Goal: Complete application form

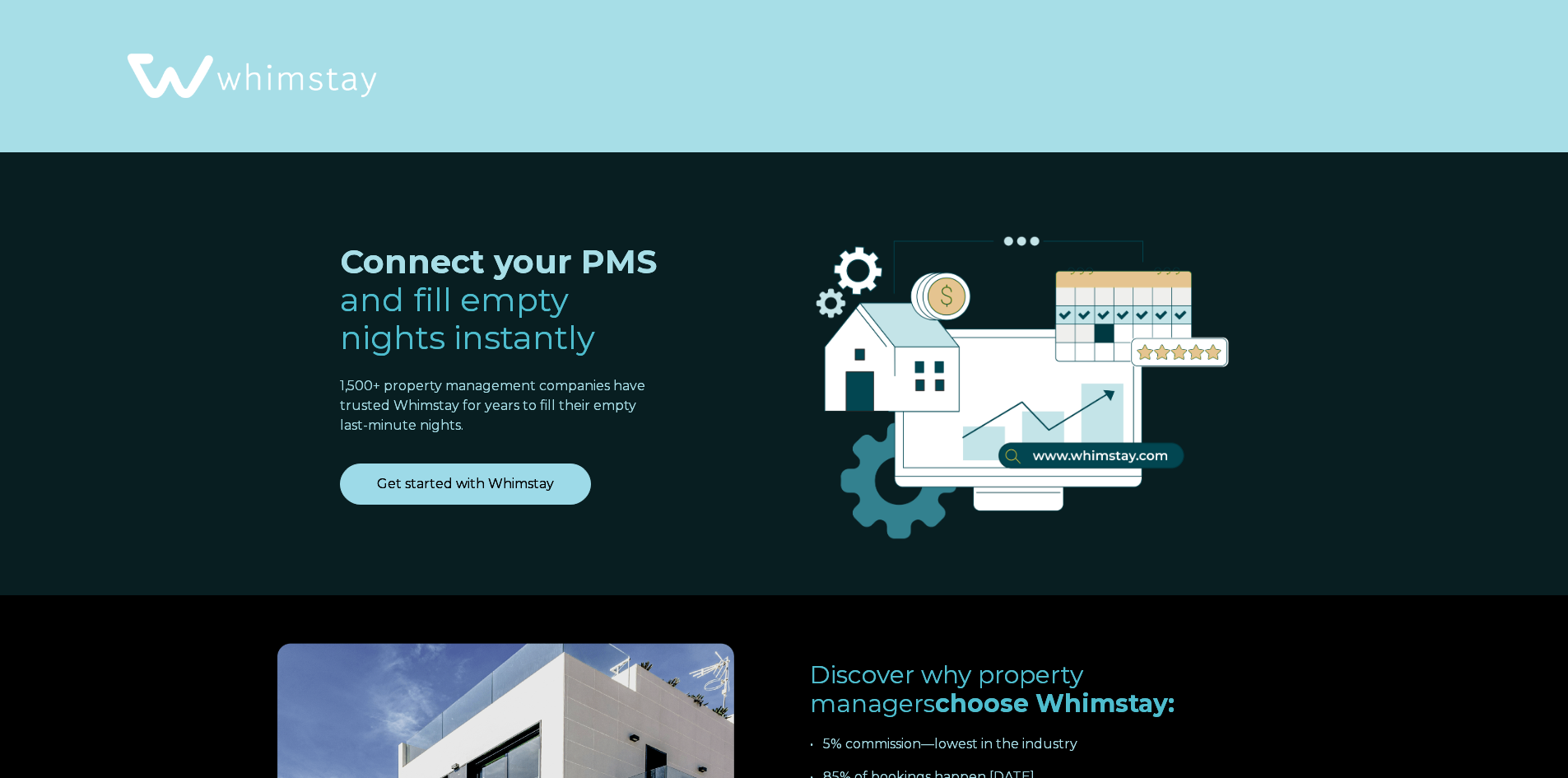
select select "BR"
select select "Standard"
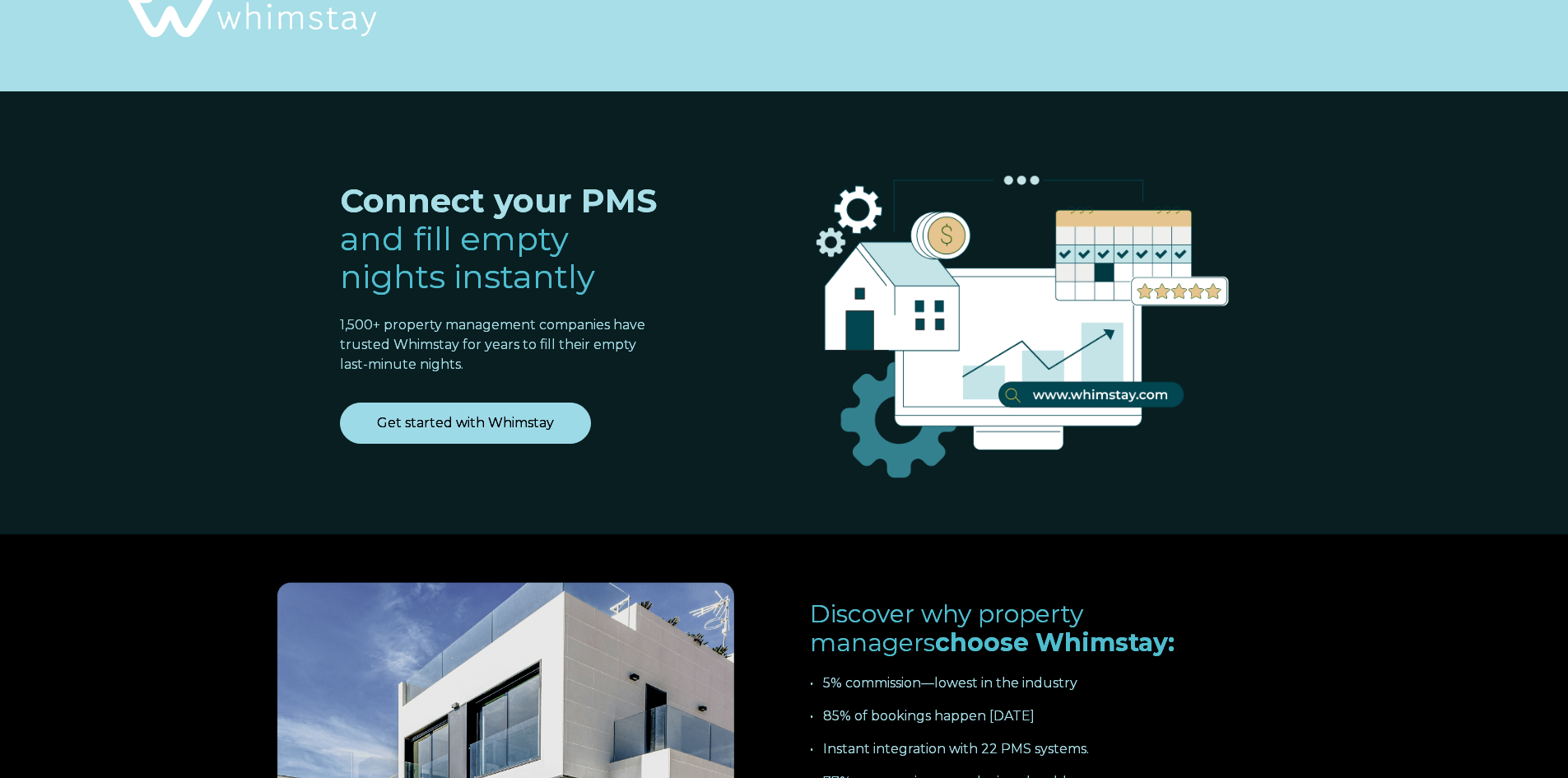
scroll to position [82, 0]
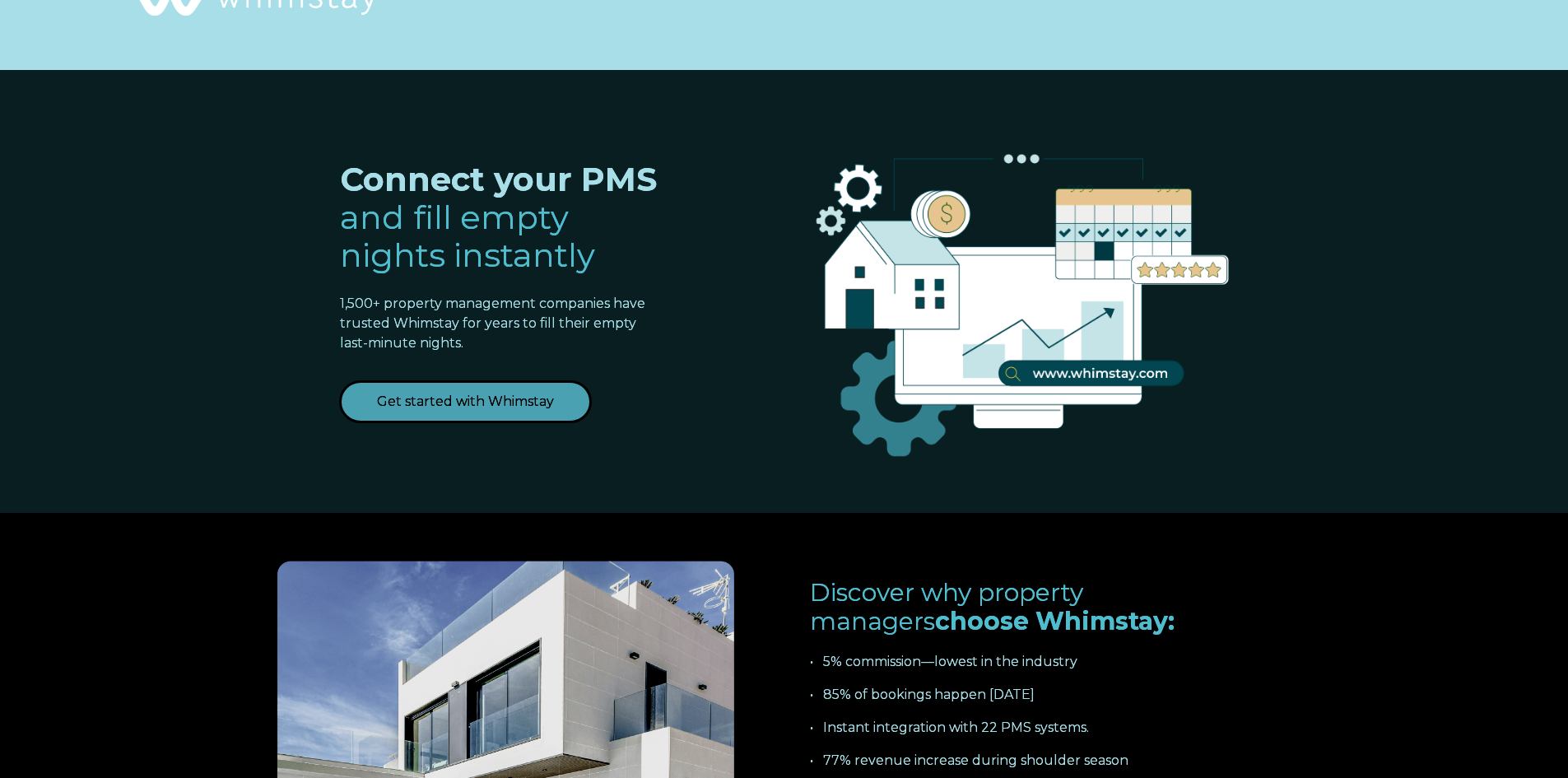
click at [565, 403] on link "Get started with Whimstay" at bounding box center [466, 402] width 251 height 41
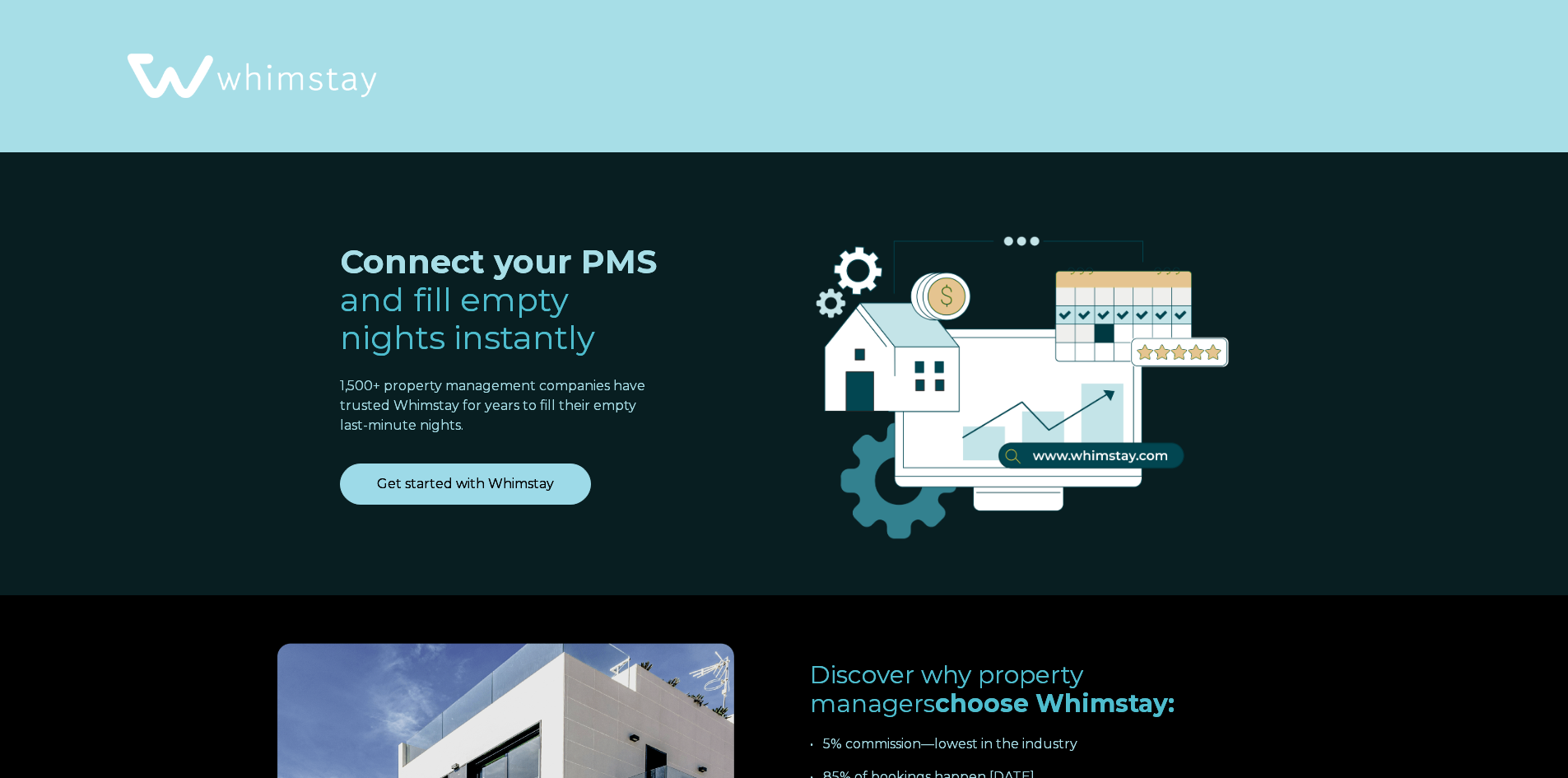
select select "BR"
select select "Standard"
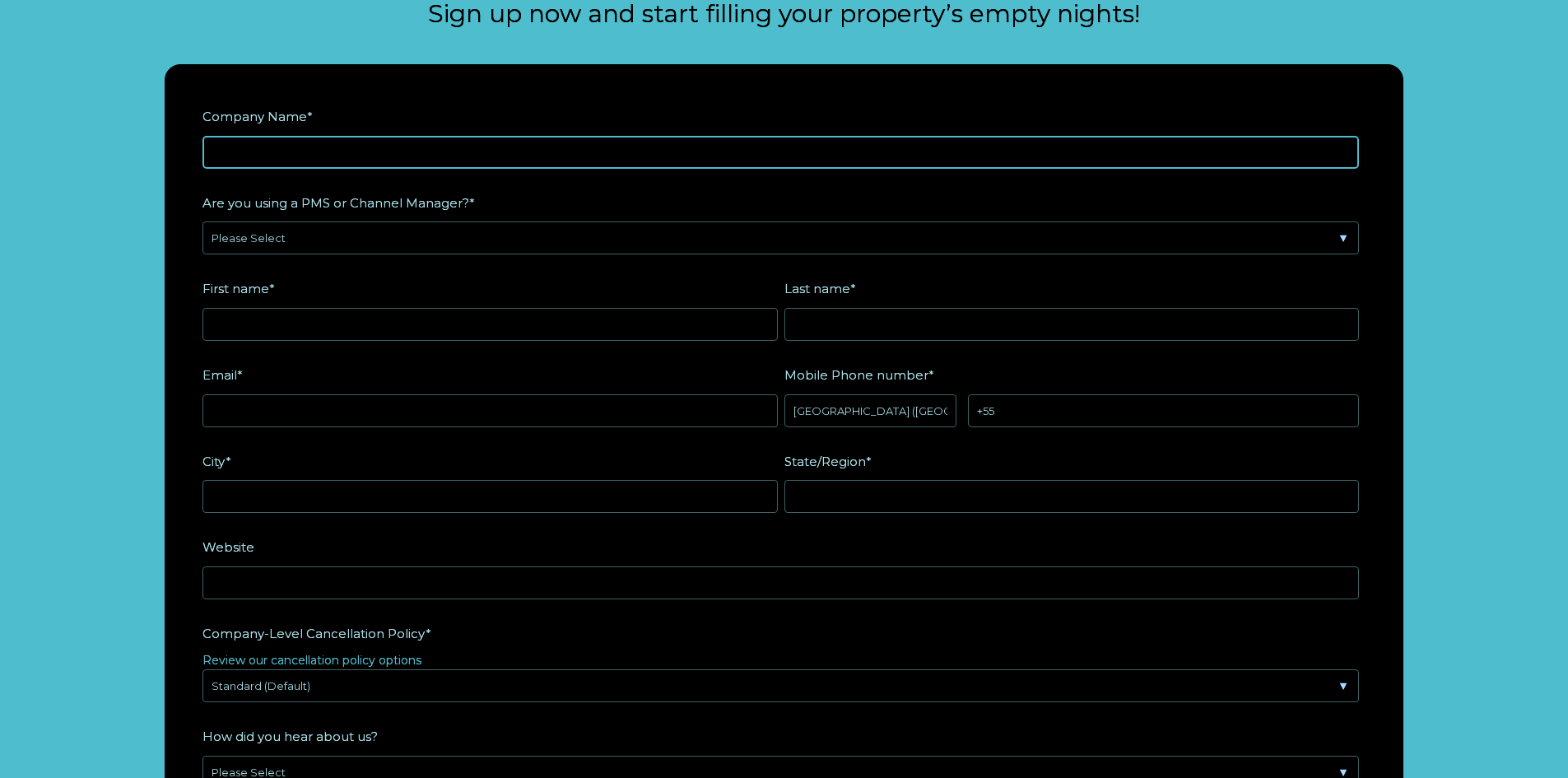
click at [444, 146] on input "Company Name *" at bounding box center [781, 153] width 1156 height 33
type input "Casa Tlalli"
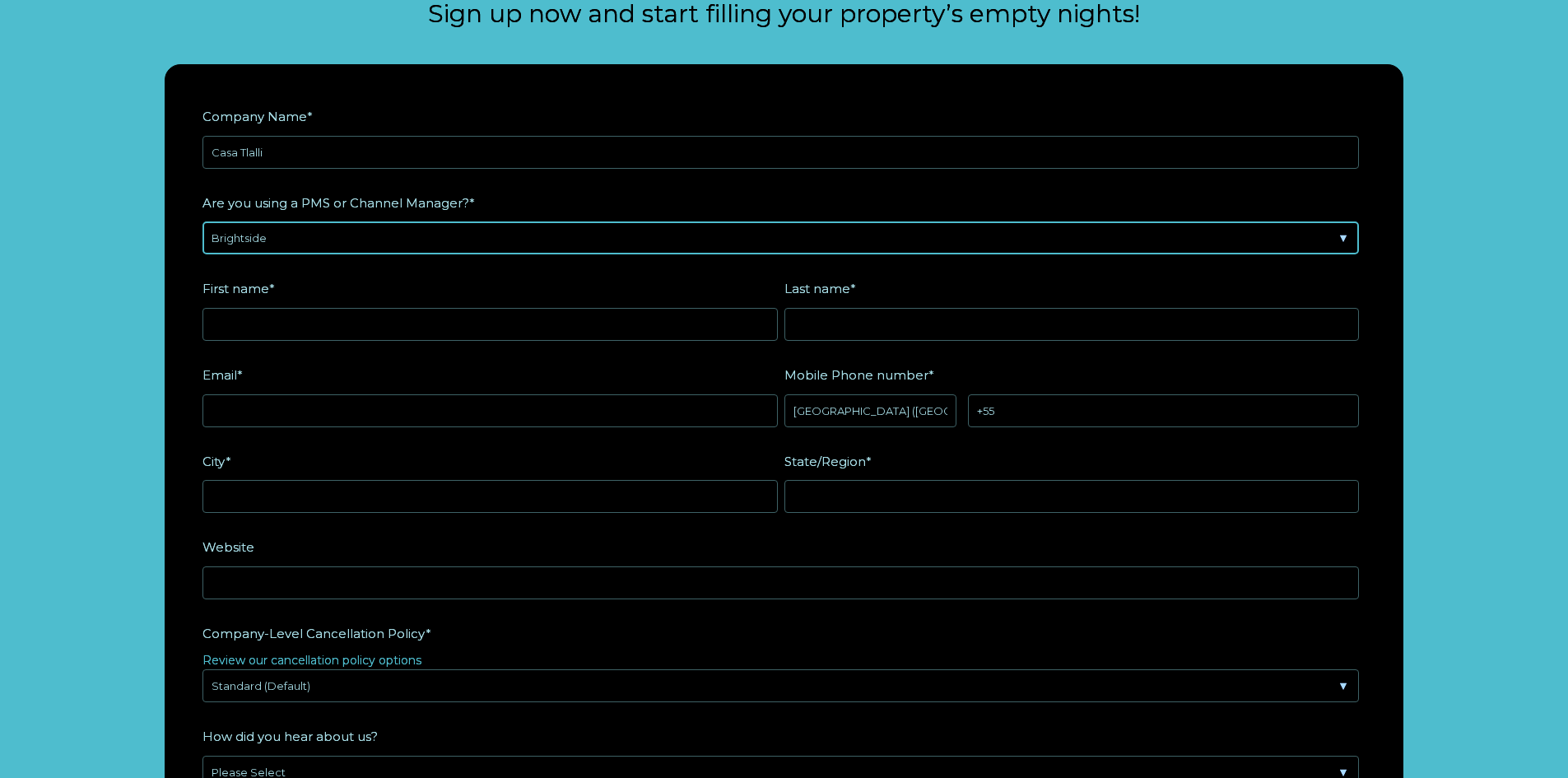
select select "Hostaway"
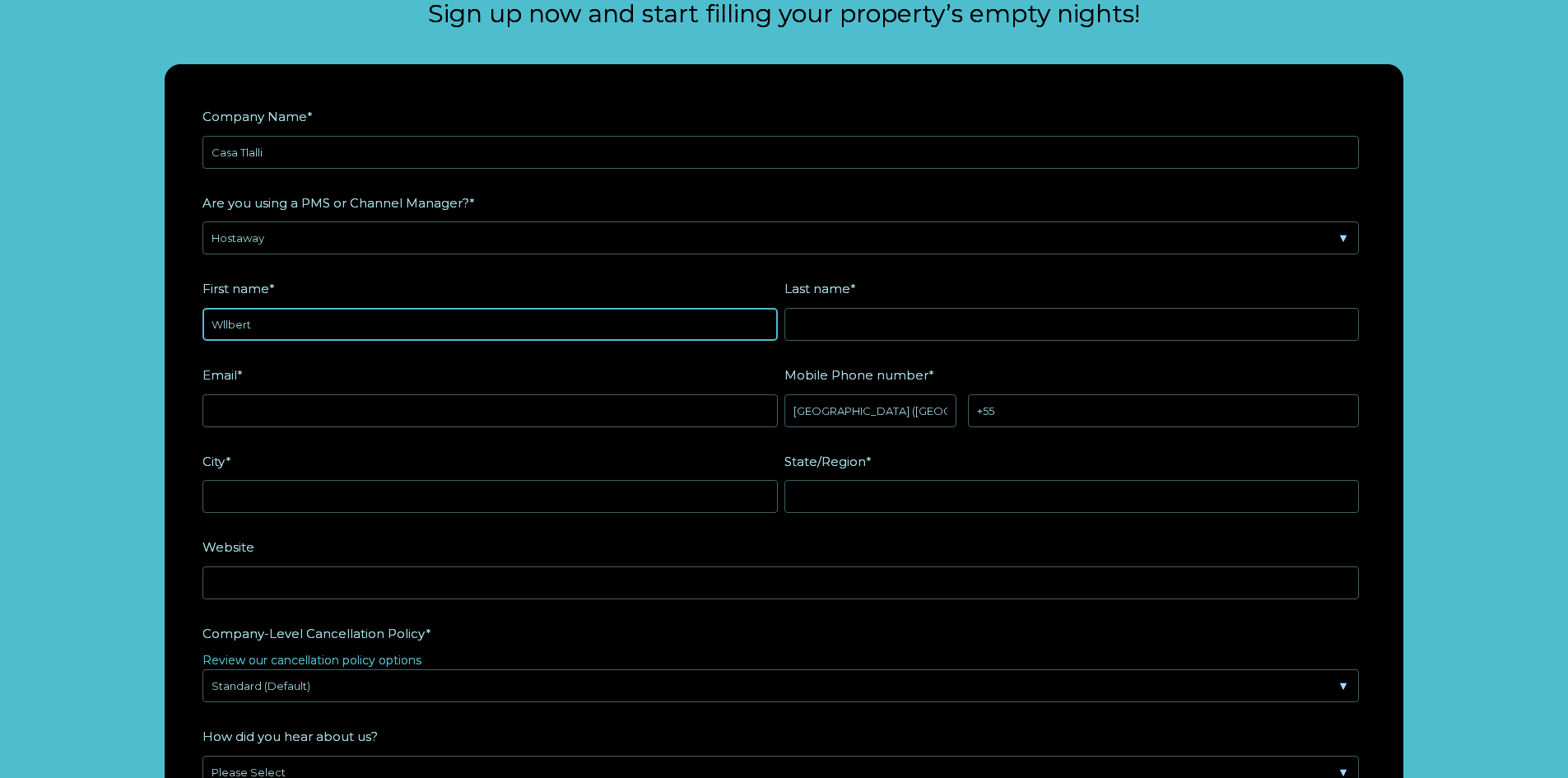
type input "Wllbert"
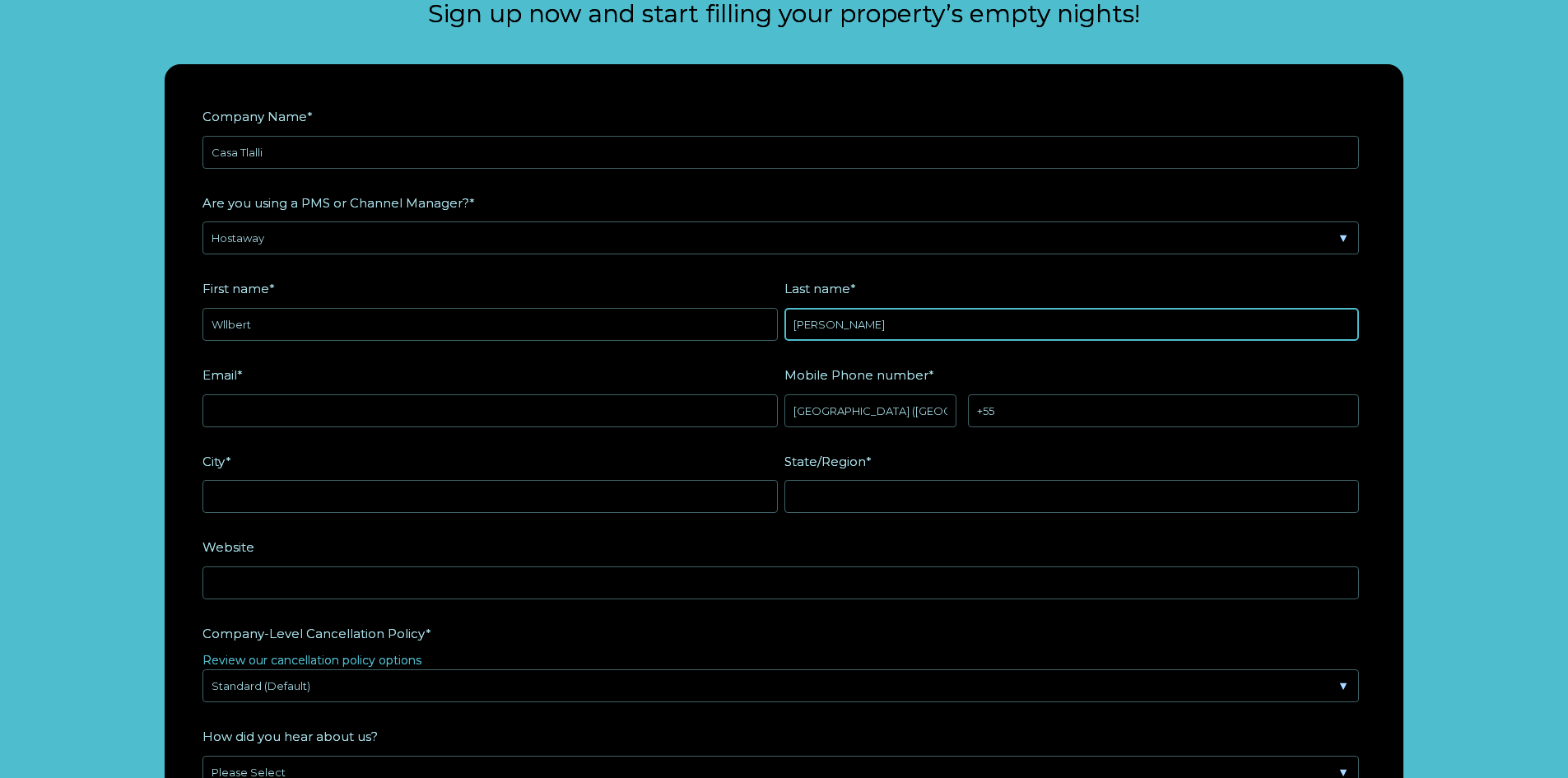
type input "Sanchez"
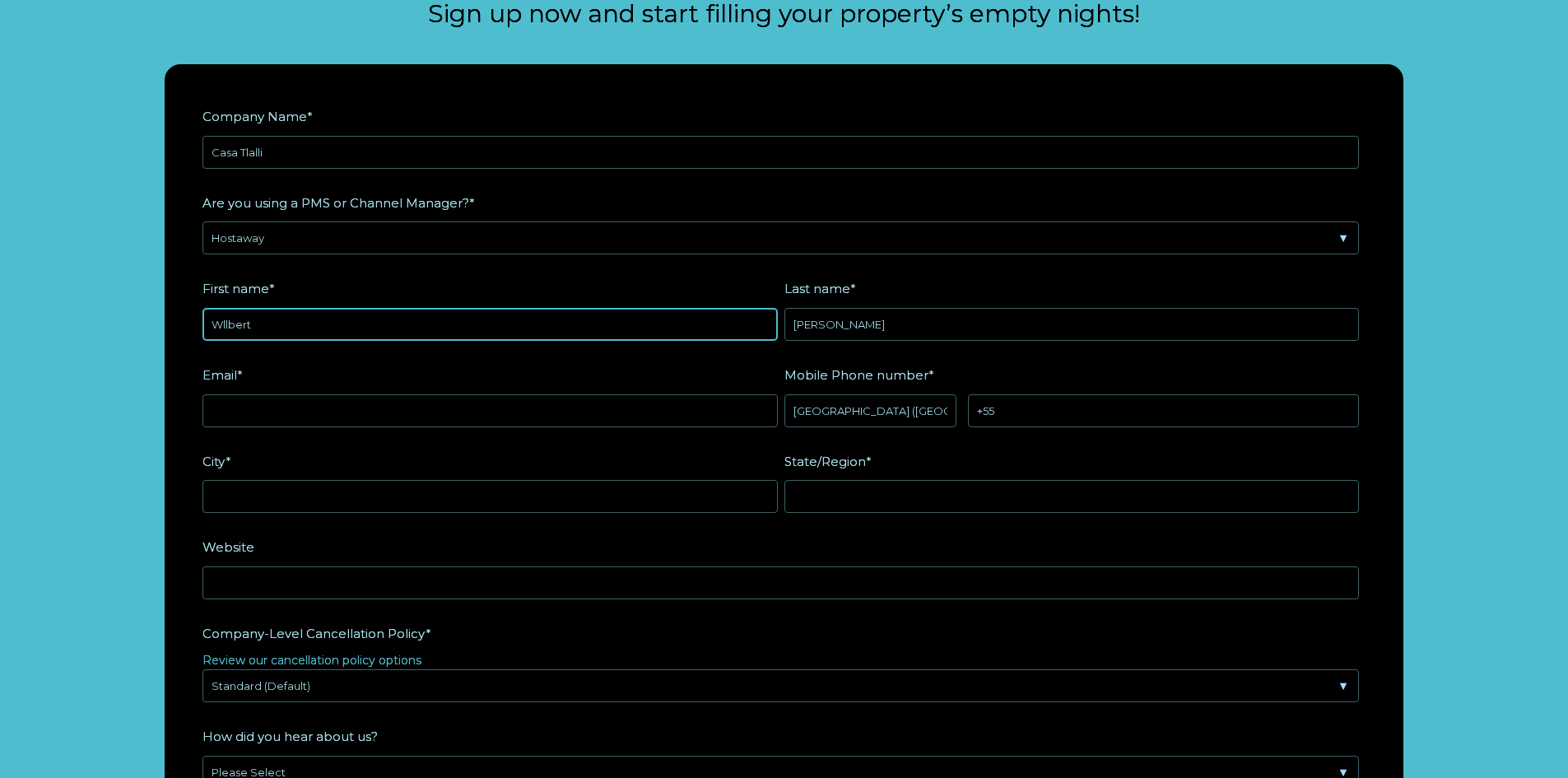
drag, startPoint x: 250, startPoint y: 327, endPoint x: 158, endPoint y: 321, distance: 92.2
click at [158, 323] on div "Company Name * Casa Tlalli Are you using a PMS or Channel Manager? * Please Sel…" at bounding box center [784, 674] width 1272 height 1220
type input "Wilbert"
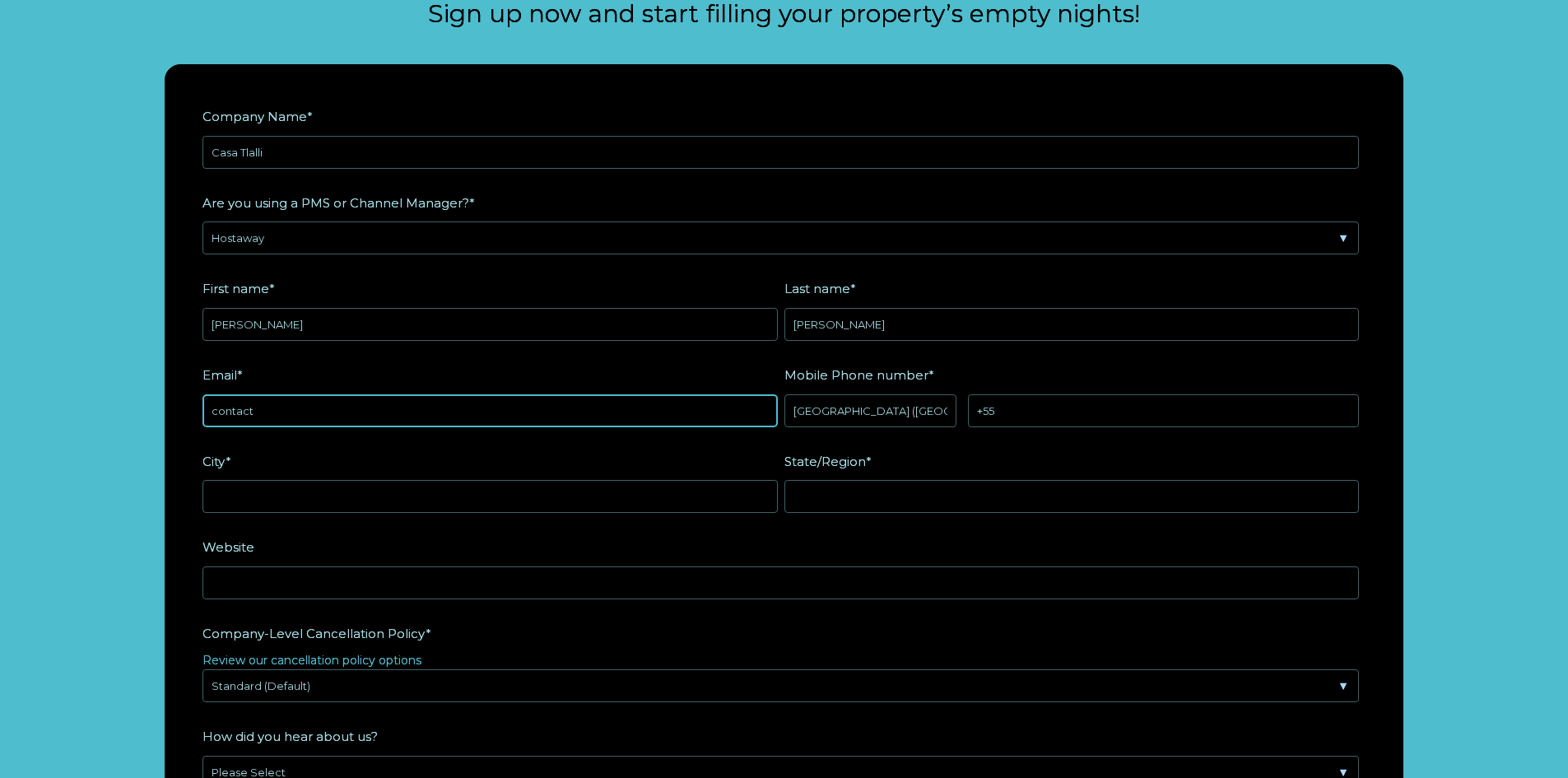
type input "contact@casatlalli.com"
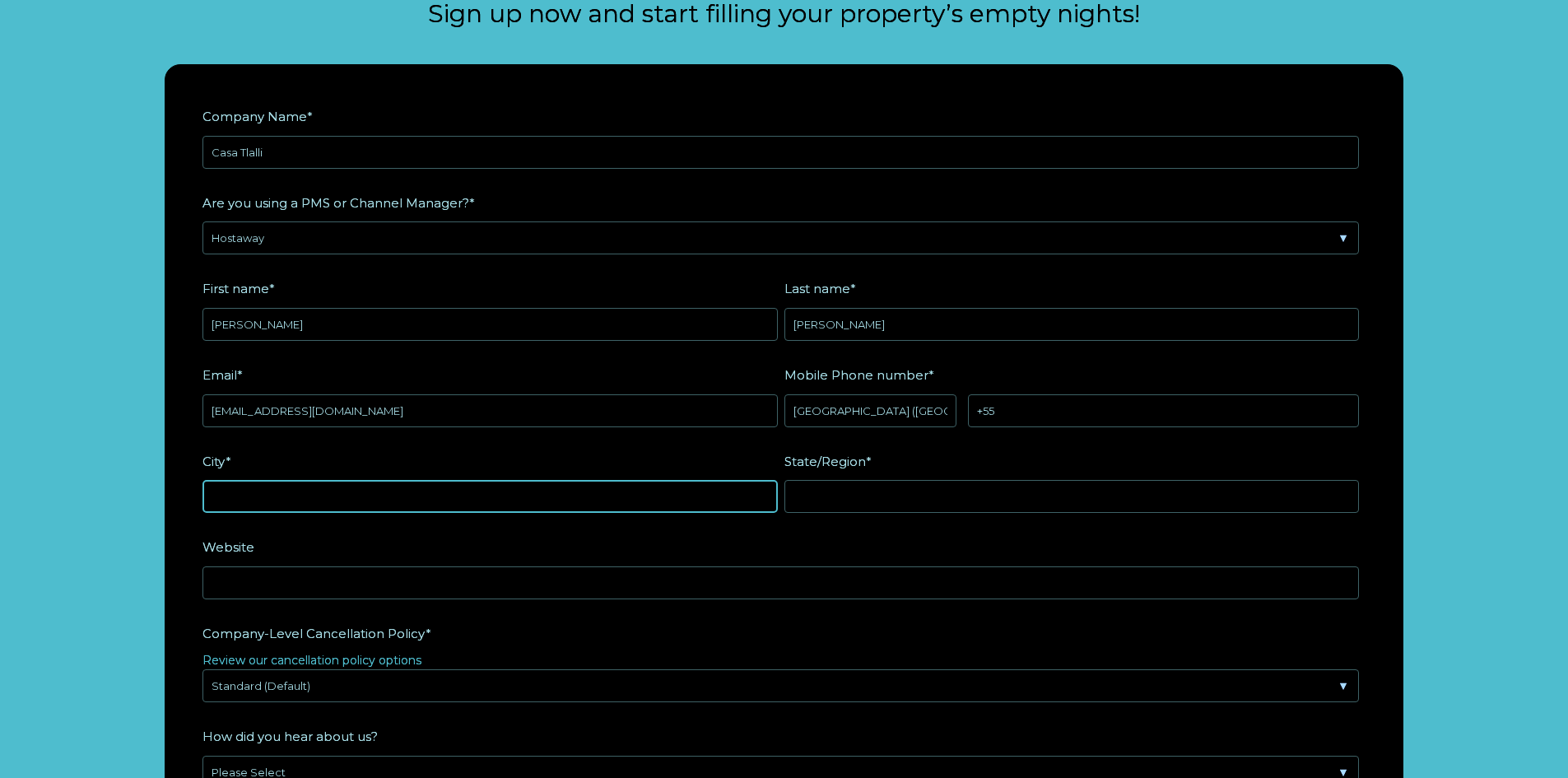
type input "São Paulo"
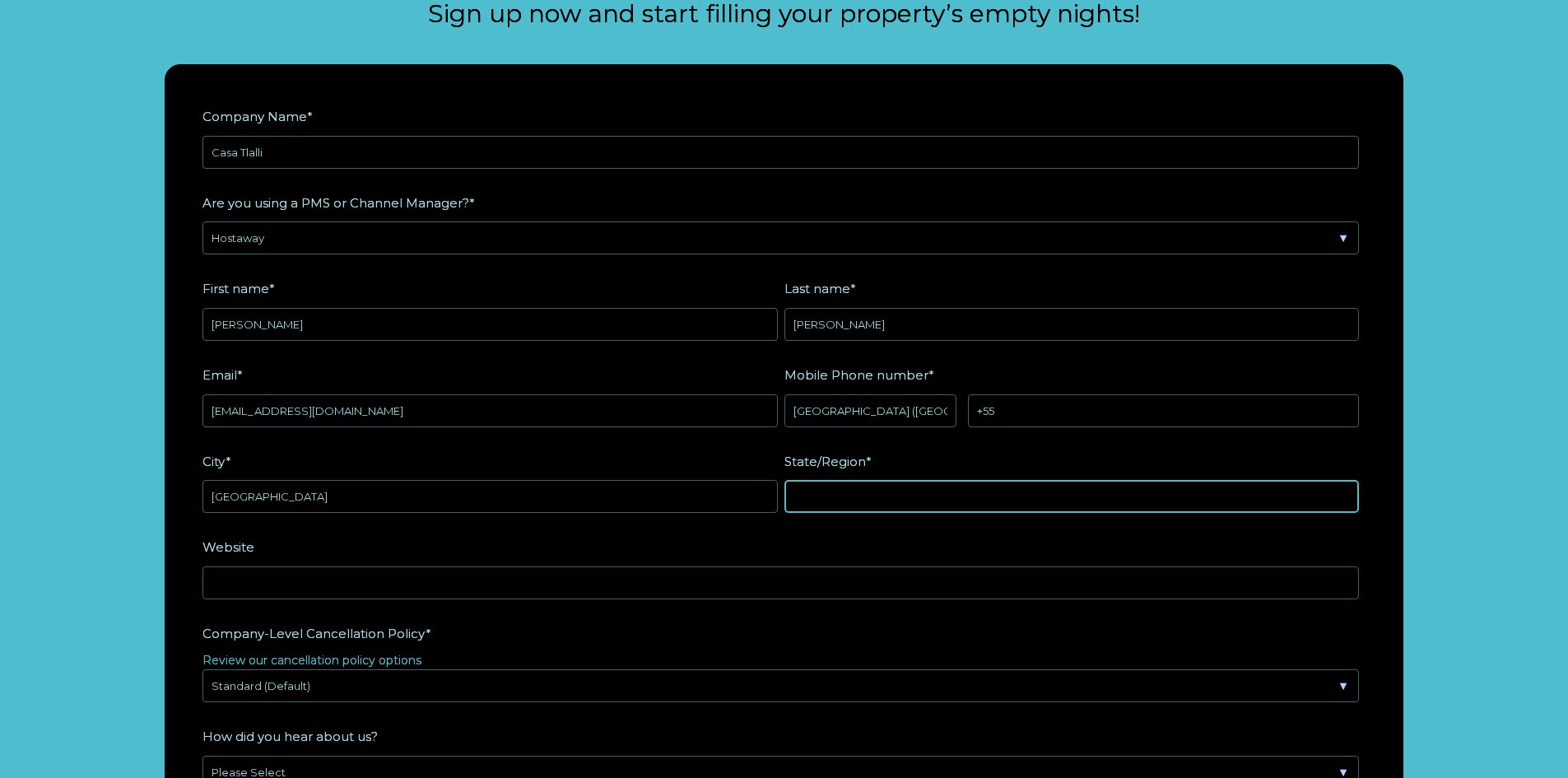
type input "SP"
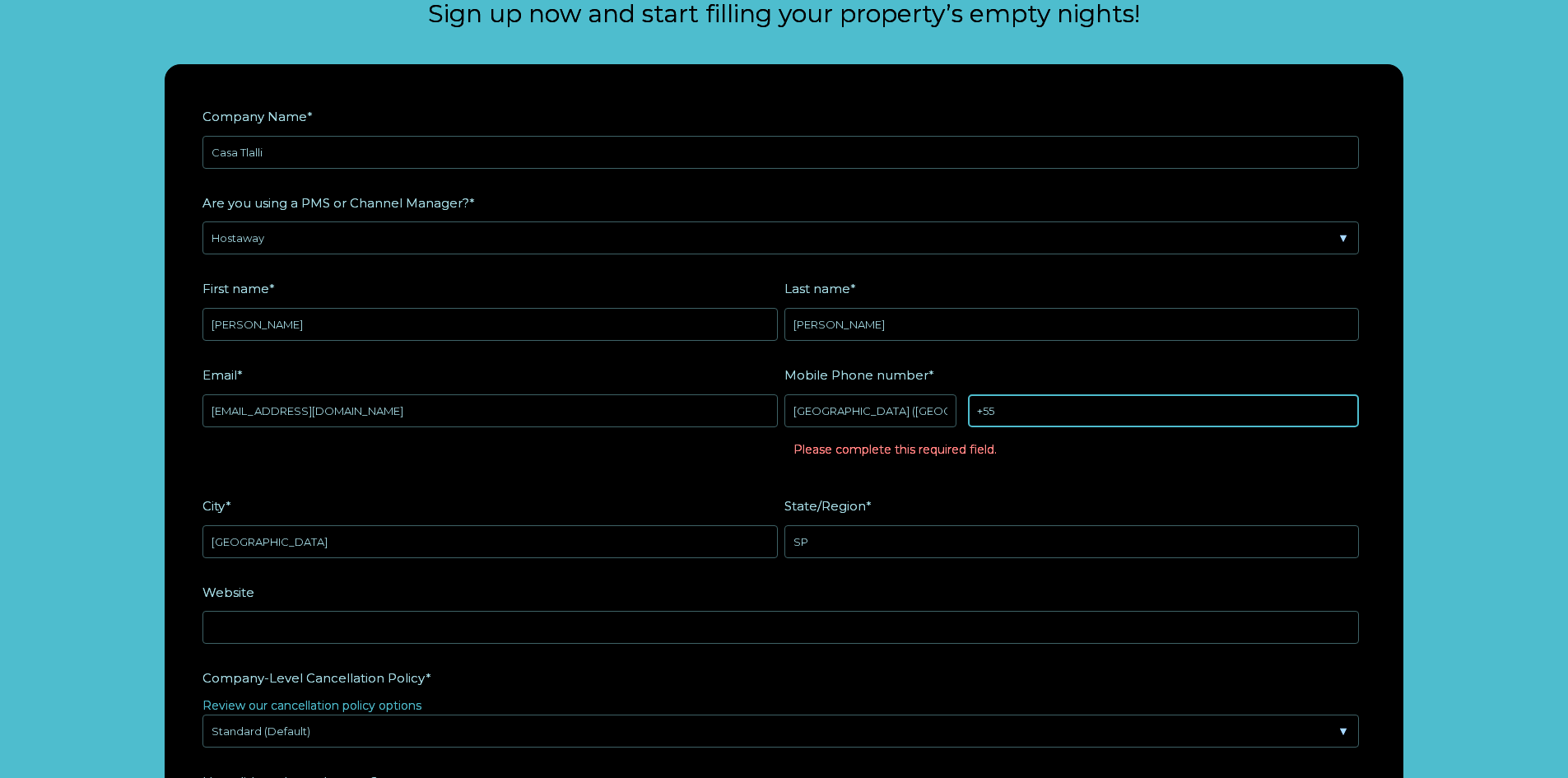
click at [1054, 420] on input "+55" at bounding box center [1163, 411] width 391 height 33
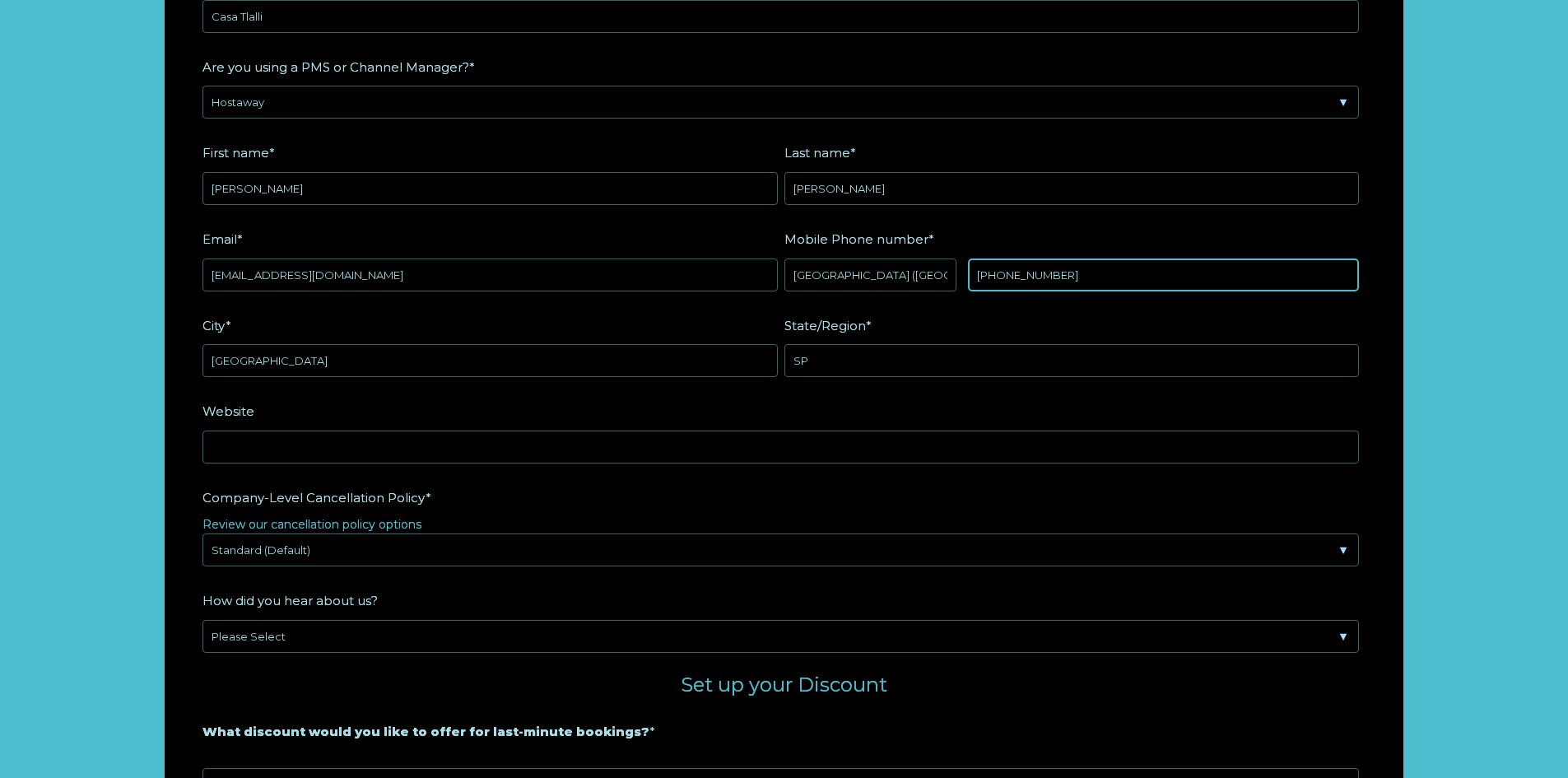
scroll to position [2320, 0]
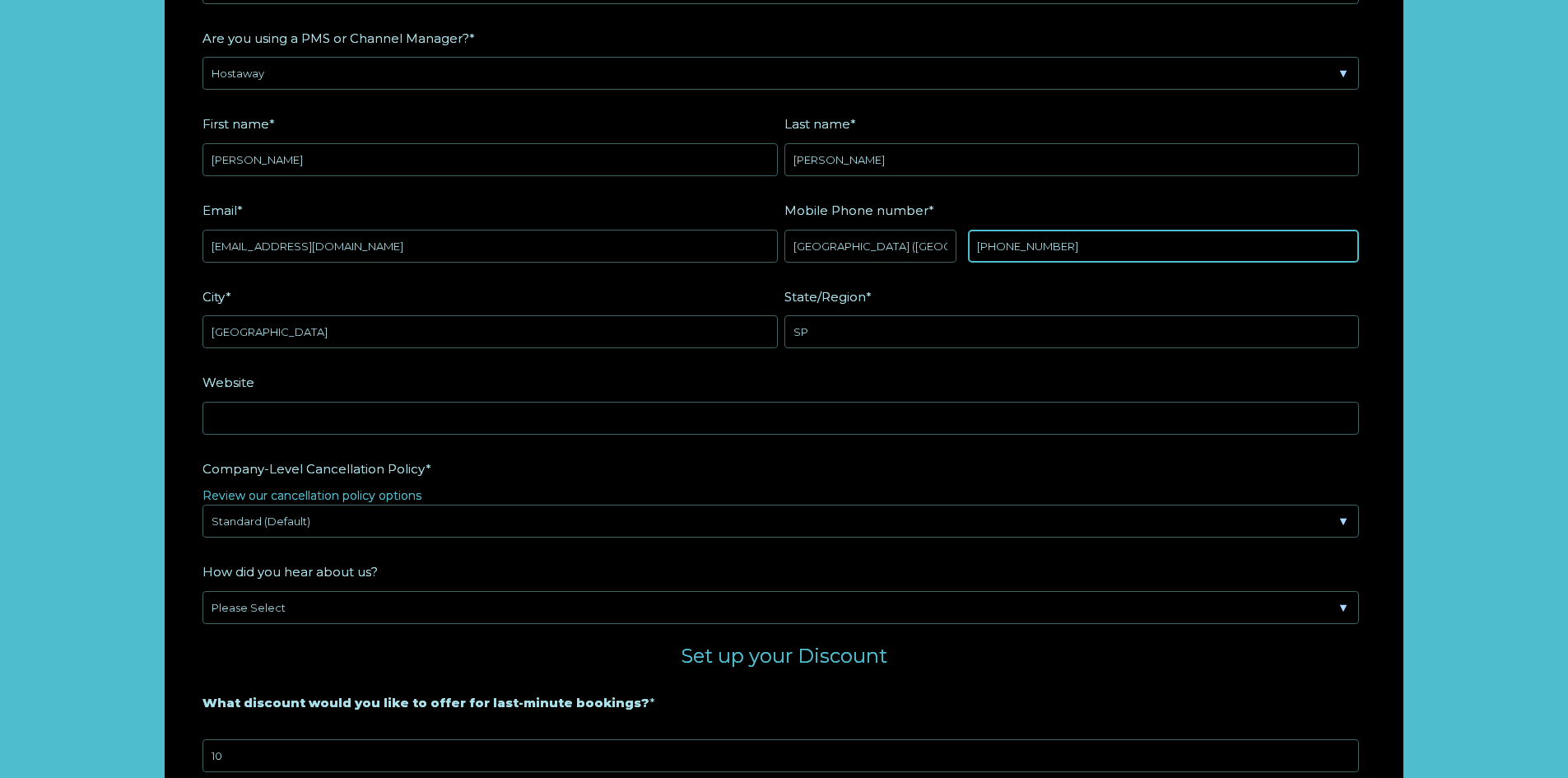
type input "+55 11987793003"
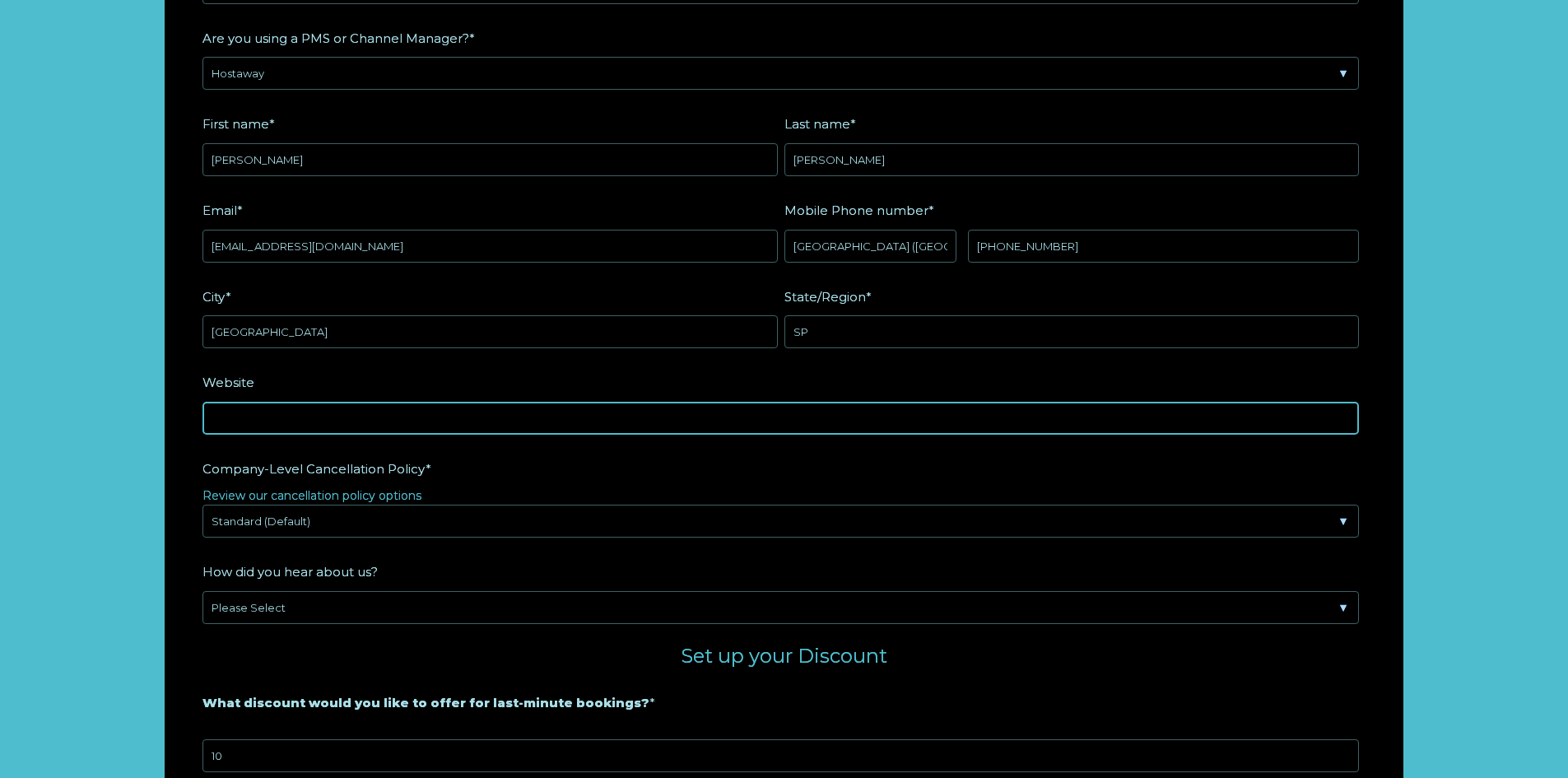
click at [479, 415] on input "Website" at bounding box center [781, 418] width 1156 height 33
paste input "https://casatlalli.holidayfuture.com/"
type input "https://casatlalli.holidayfuture.com/"
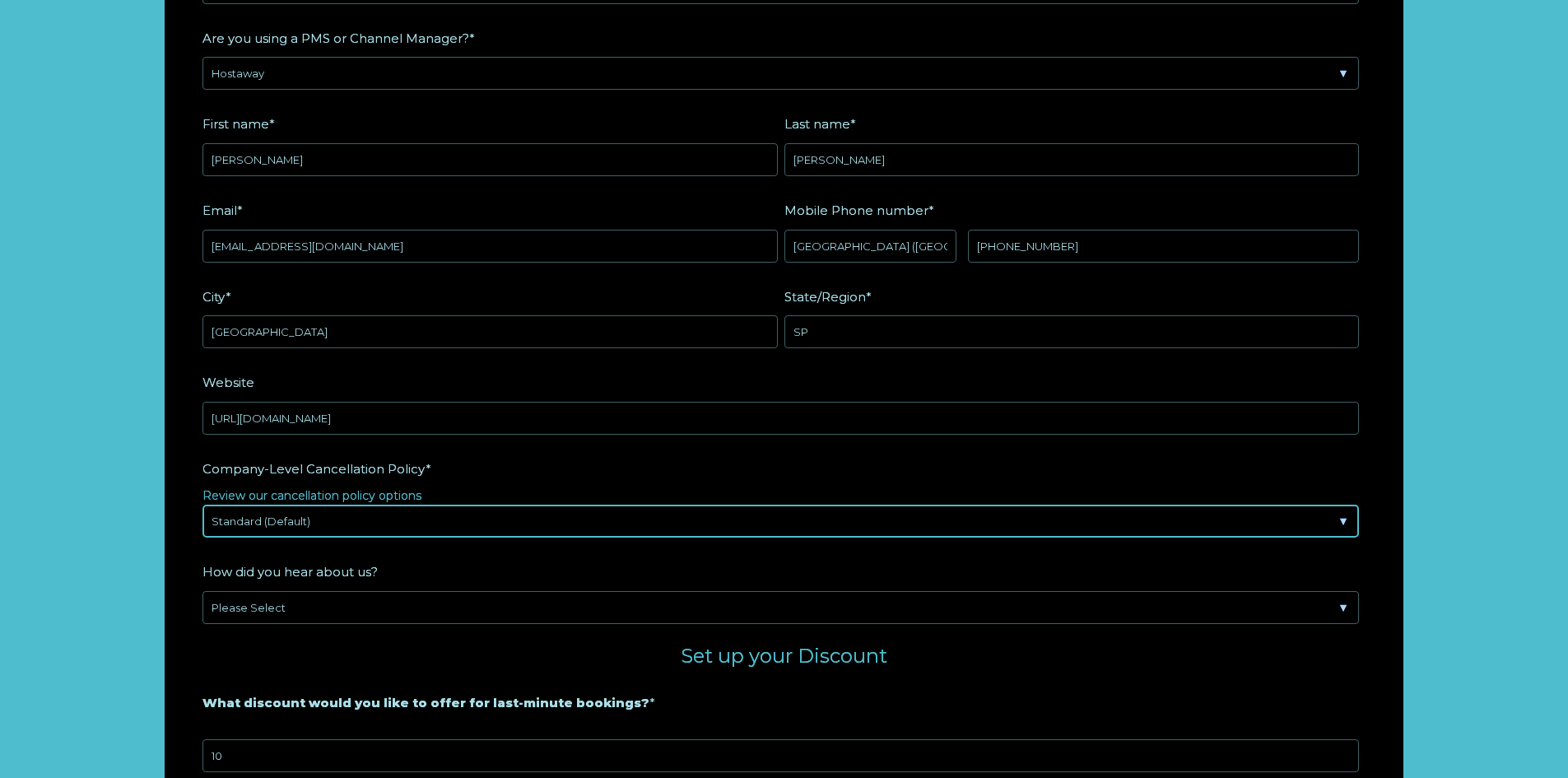
click at [442, 520] on select "Please Select Partial Standard (Default) Moderate Strict" at bounding box center [781, 521] width 1156 height 33
select select "Moderate"
click at [203, 505] on select "Please Select Partial Standard (Default) Moderate Strict" at bounding box center [781, 521] width 1156 height 33
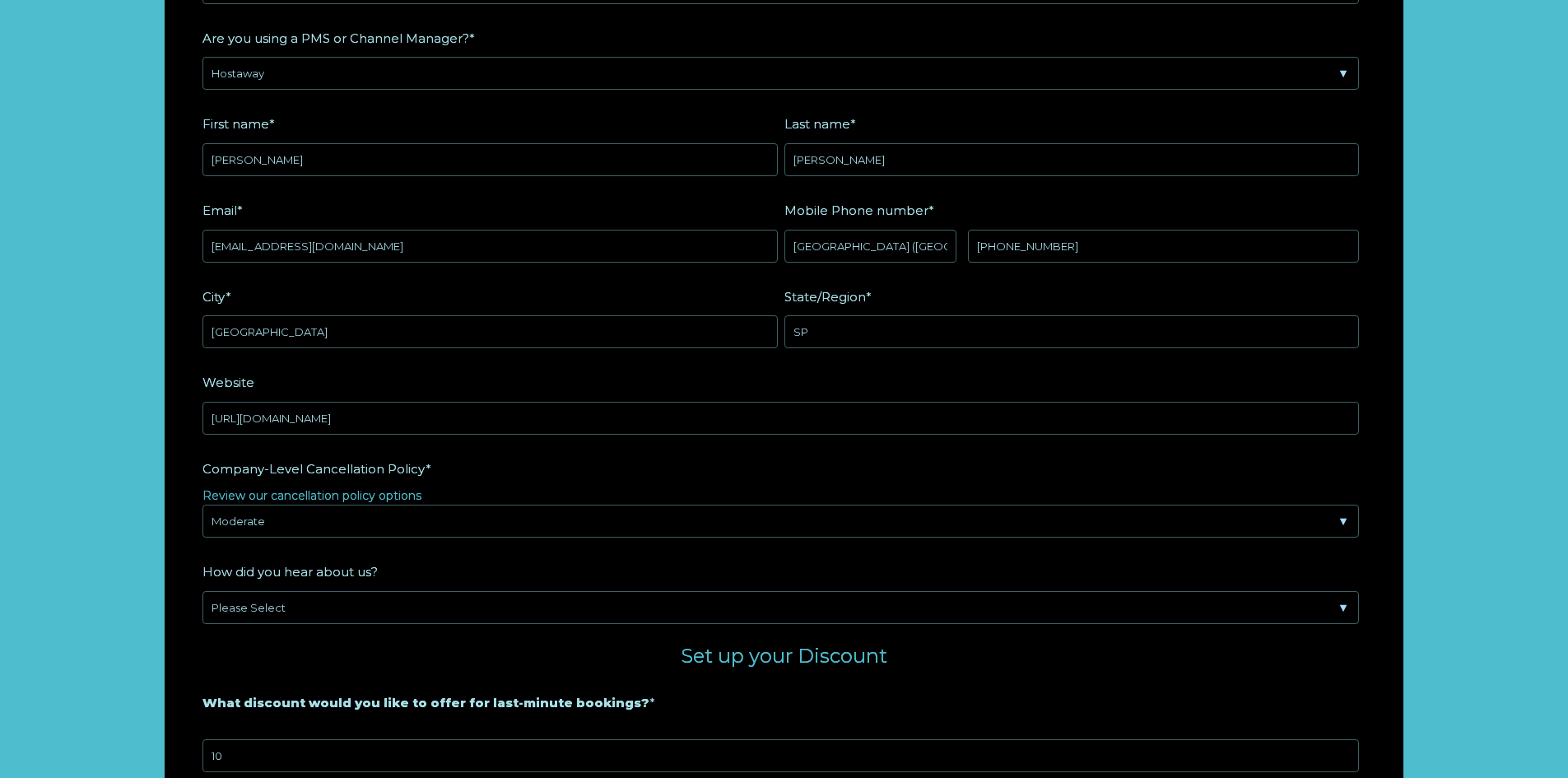
click at [172, 557] on form "Company Name * Casa Tlalli Are you using a PMS or Channel Manager? * Please Sel…" at bounding box center [784, 509] width 1238 height 1218
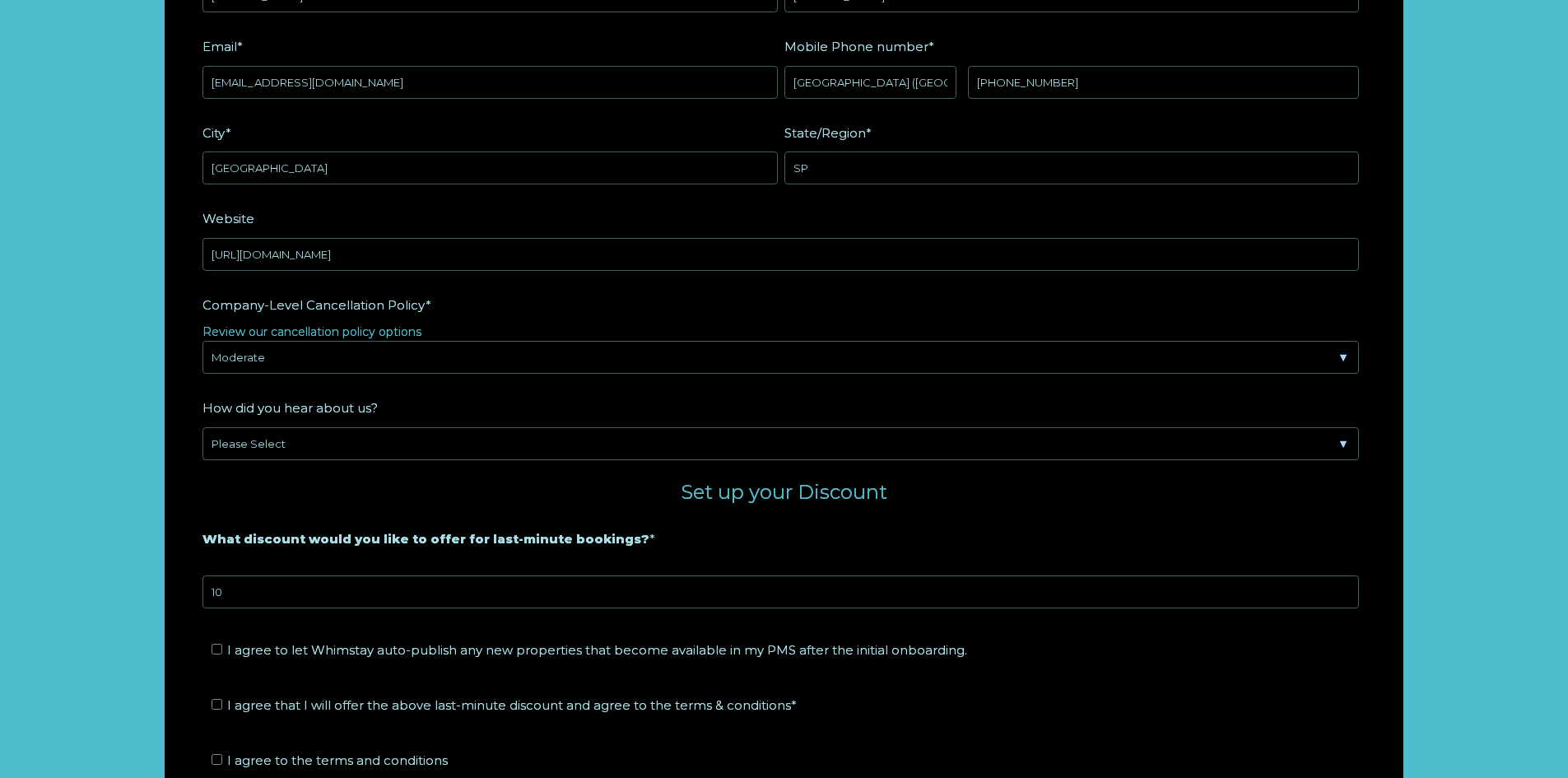
scroll to position [2485, 0]
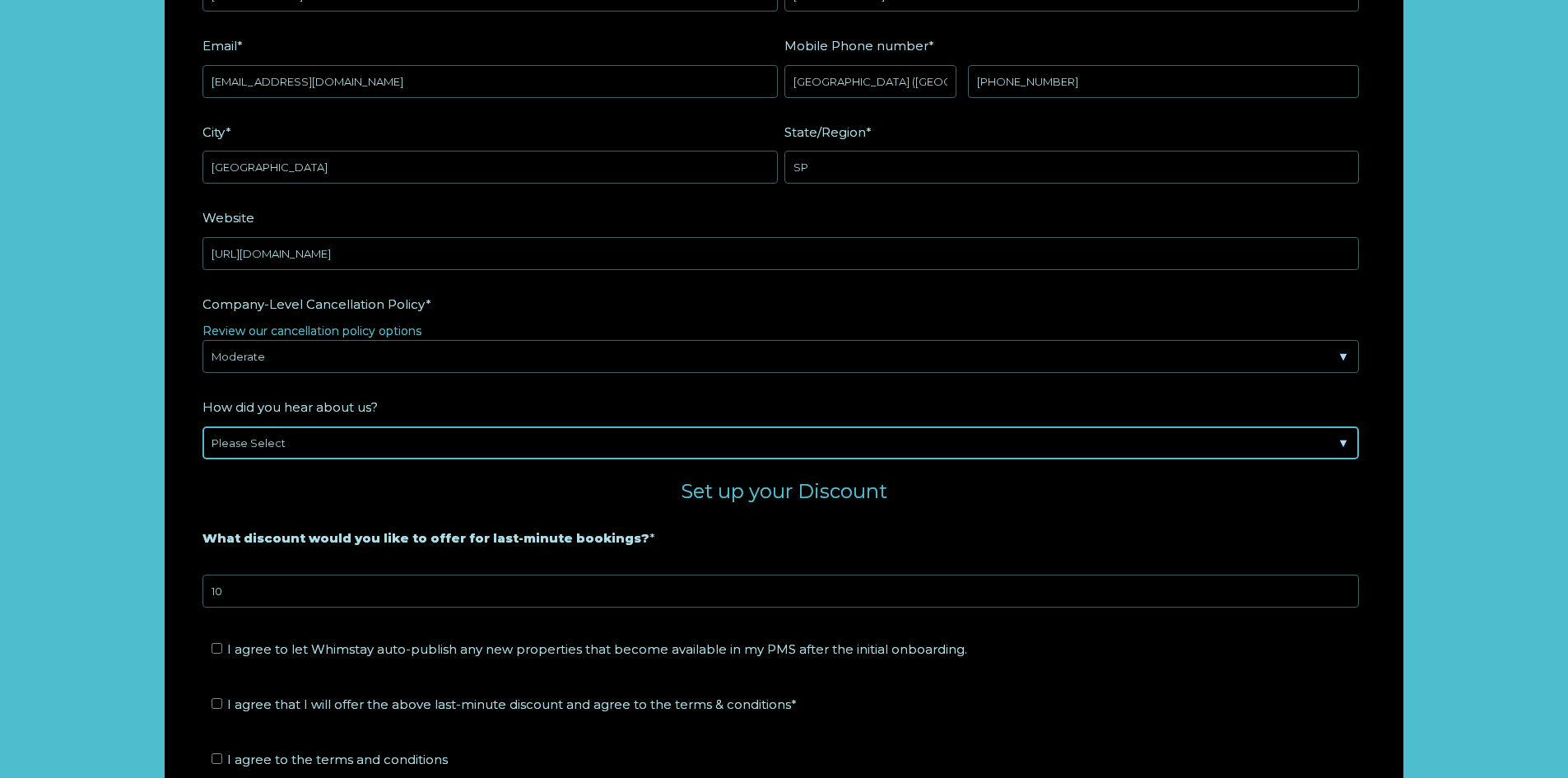
click at [337, 435] on select "Please Select Found Whimstay through a Google search Spoke to a Whimstay salesp…" at bounding box center [781, 443] width 1156 height 33
select select "Other"
click at [203, 426] on select "Please Select Found Whimstay through a Google search Spoke to a Whimstay salesp…" at bounding box center [781, 443] width 1156 height 33
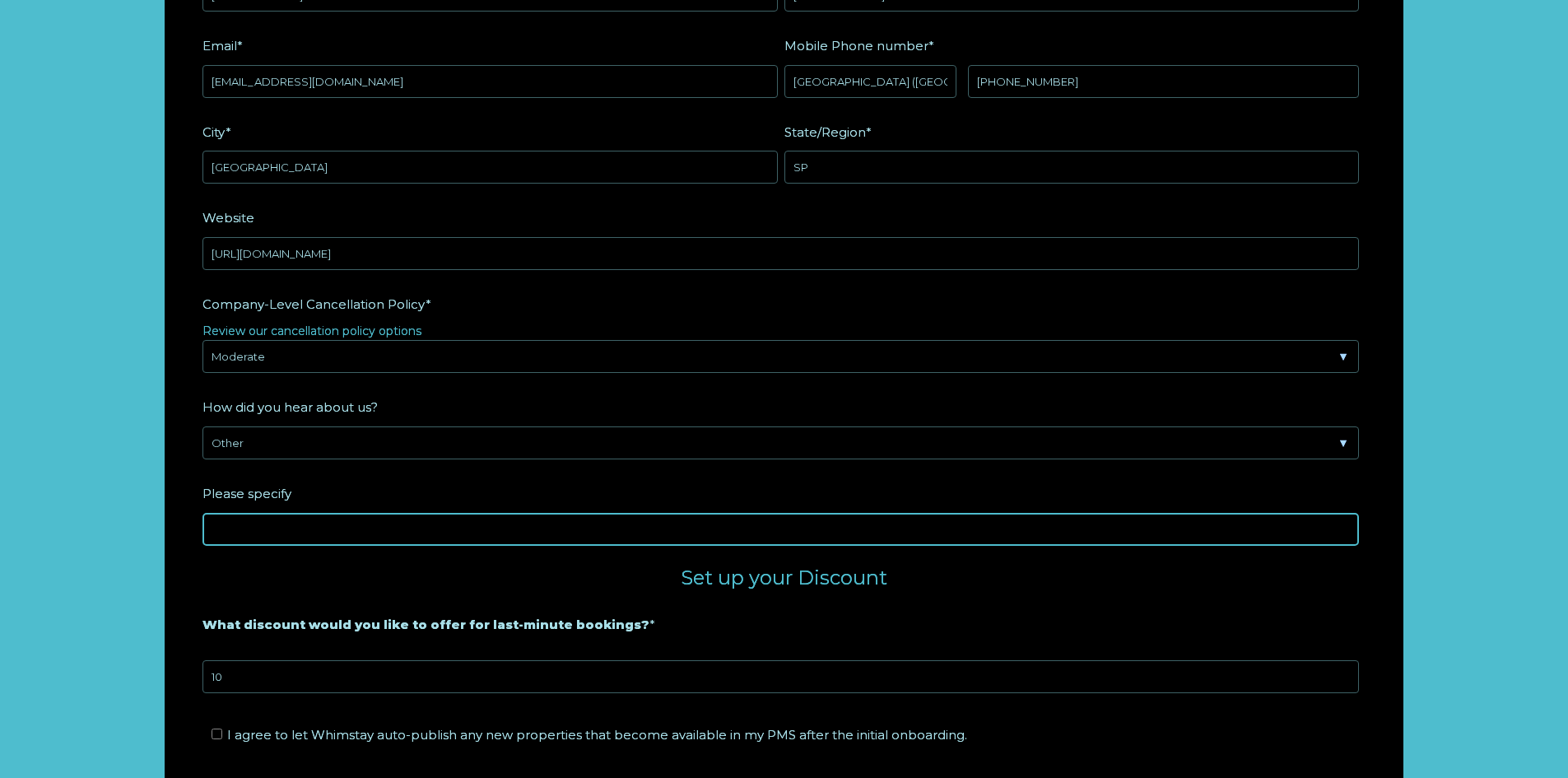
click at [276, 519] on input "Please specify" at bounding box center [781, 529] width 1156 height 33
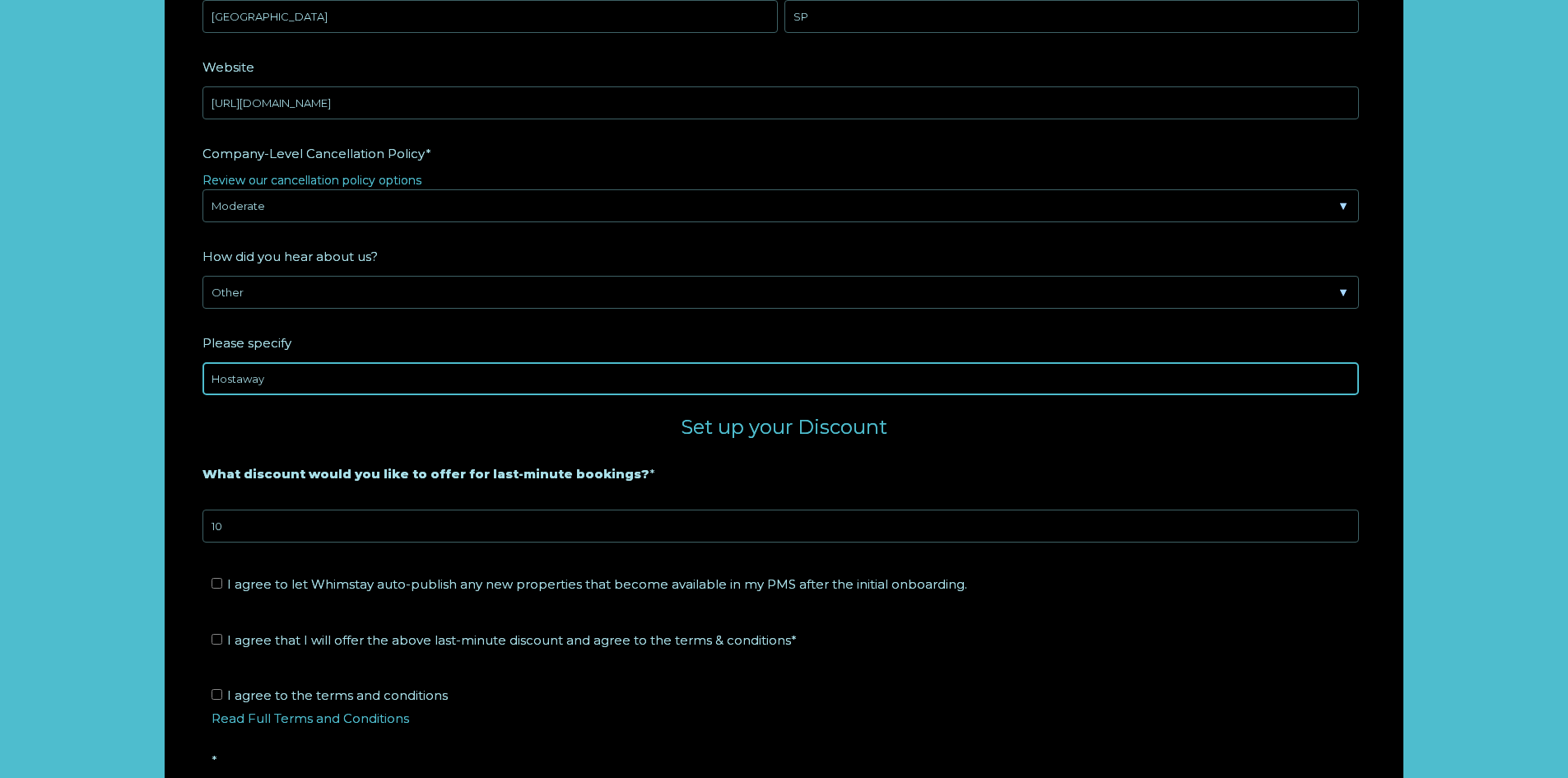
scroll to position [2732, 0]
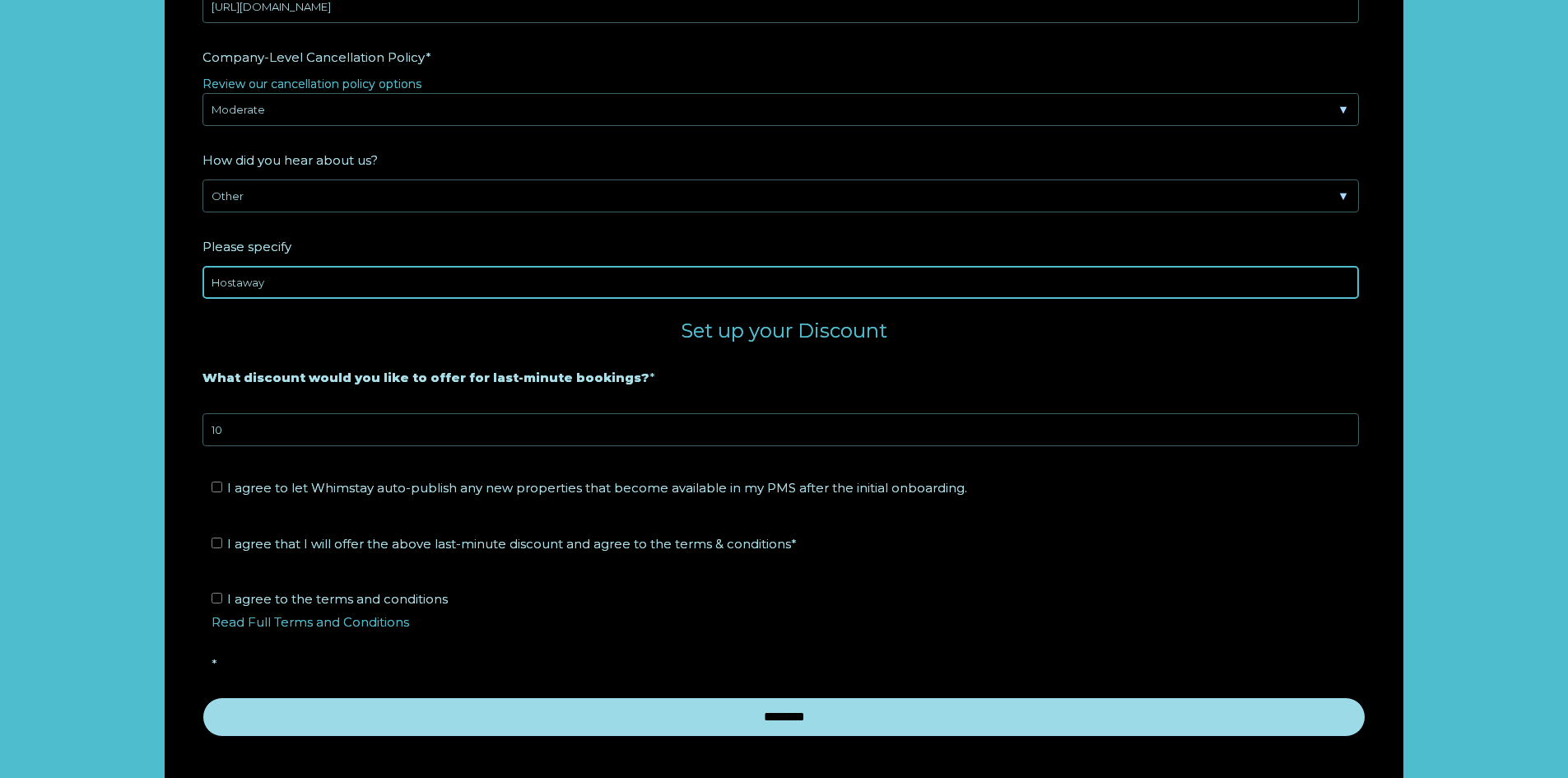
type input "Hostaway"
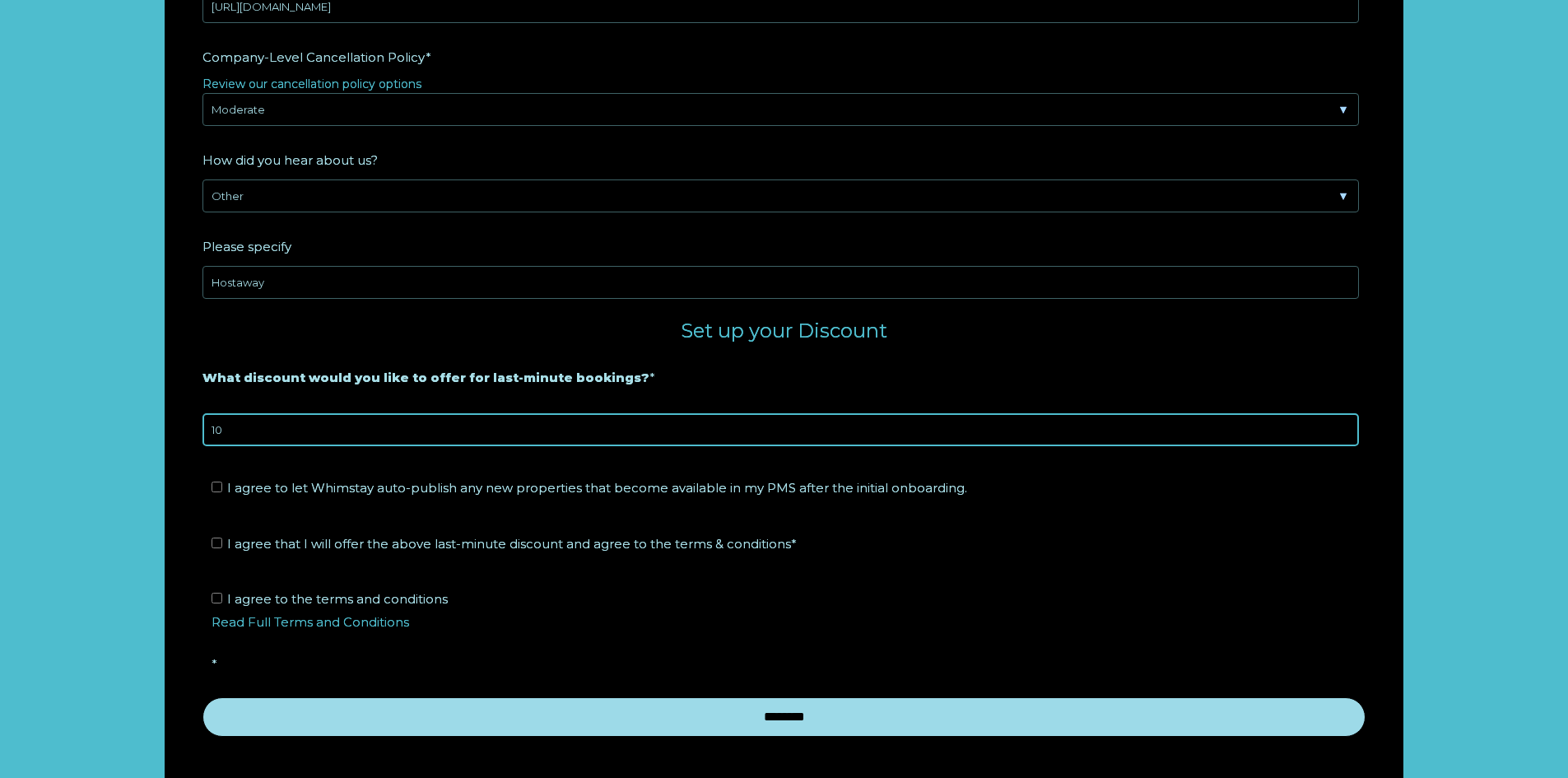
click at [245, 435] on input "10" at bounding box center [781, 430] width 1156 height 33
type input "15"
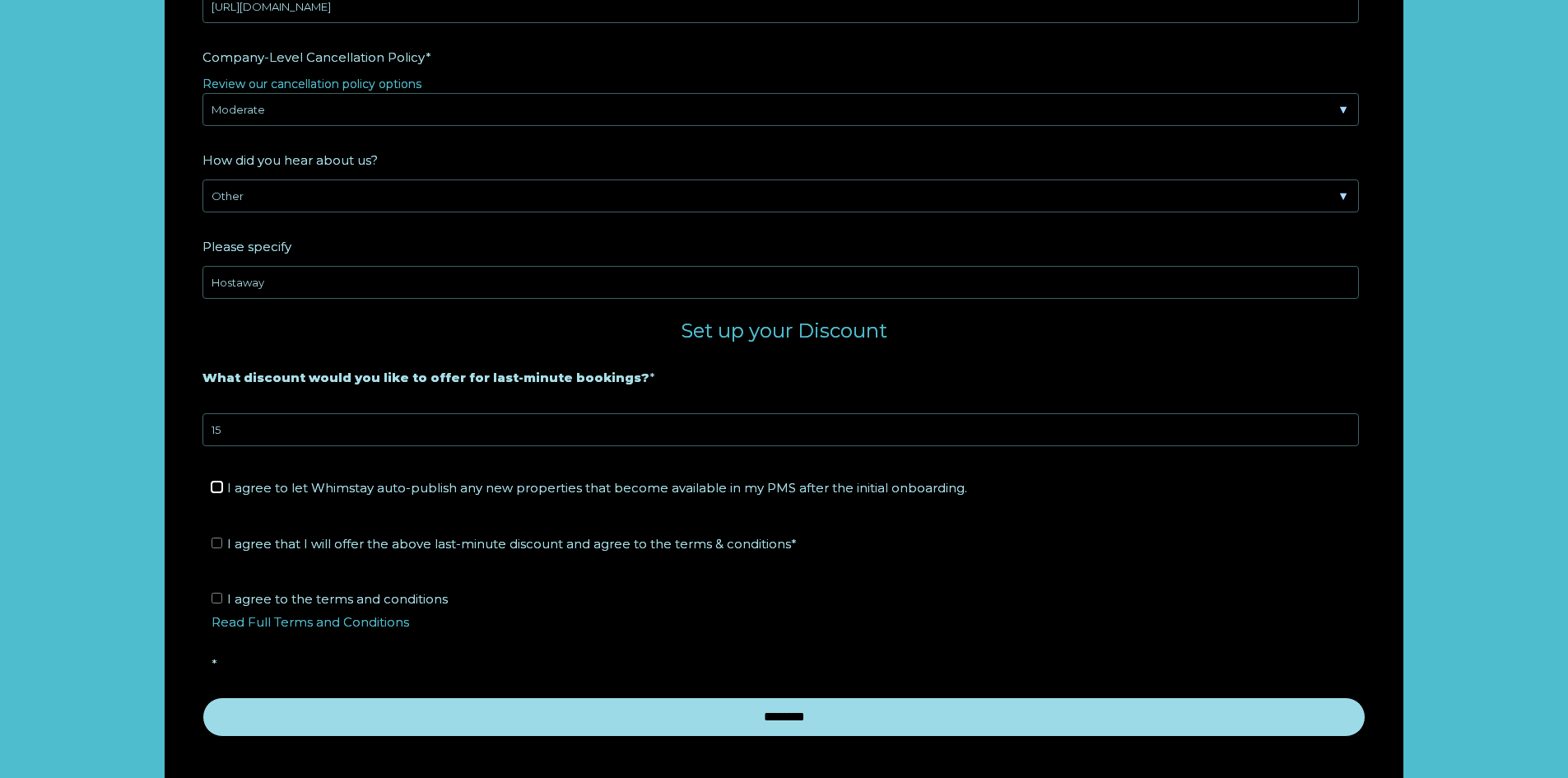
click at [217, 487] on input "I agree to let Whimstay auto-publish any new properties that become available i…" at bounding box center [217, 486] width 11 height 11
checkbox input "true"
click at [214, 546] on input "I agree that I will offer the above last-minute discount and agree to the terms…" at bounding box center [217, 543] width 11 height 11
checkbox input "true"
click at [216, 594] on input "I agree to the terms and conditions Read Full Terms and Conditions *" at bounding box center [217, 598] width 11 height 11
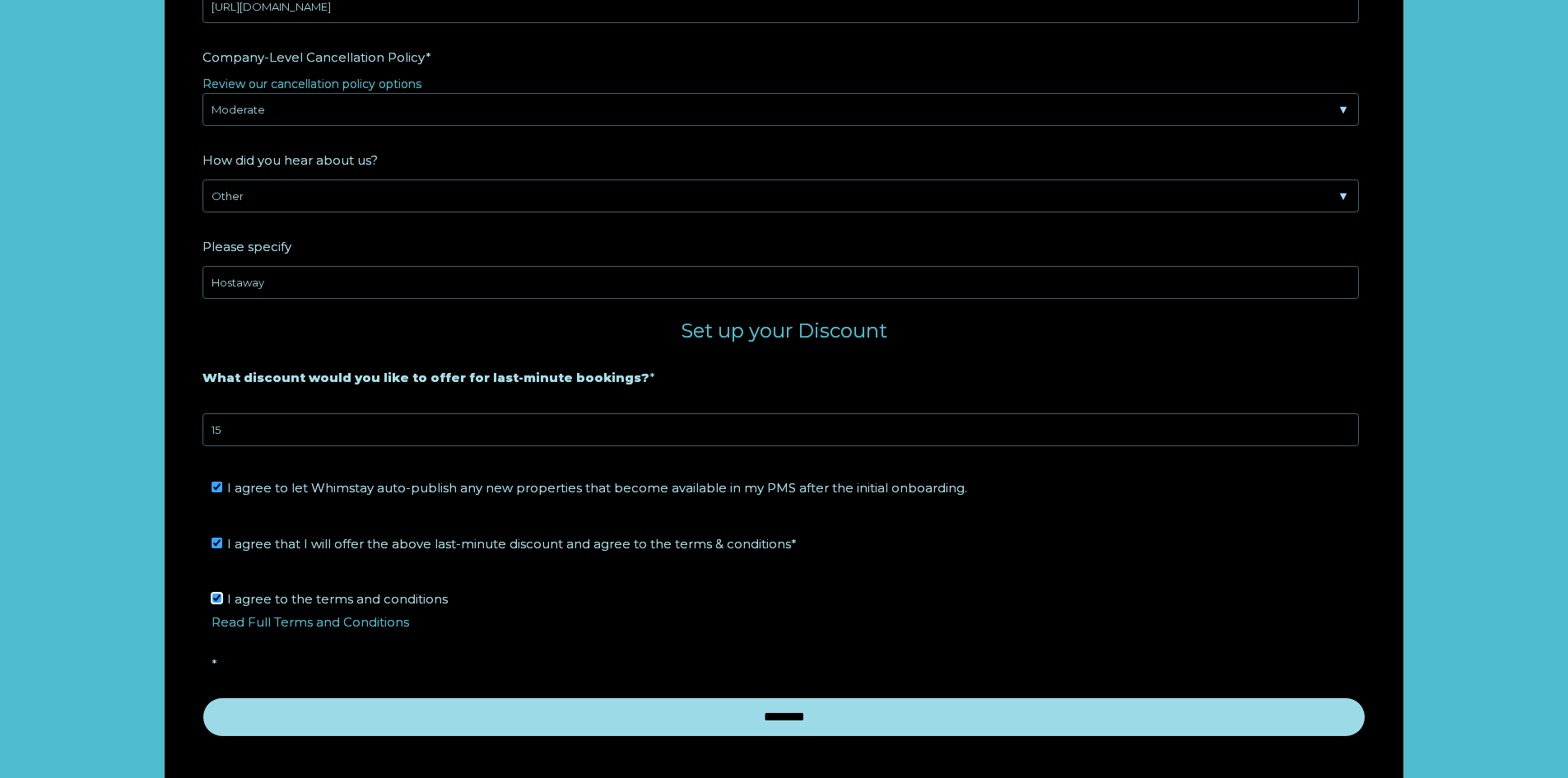
checkbox input "true"
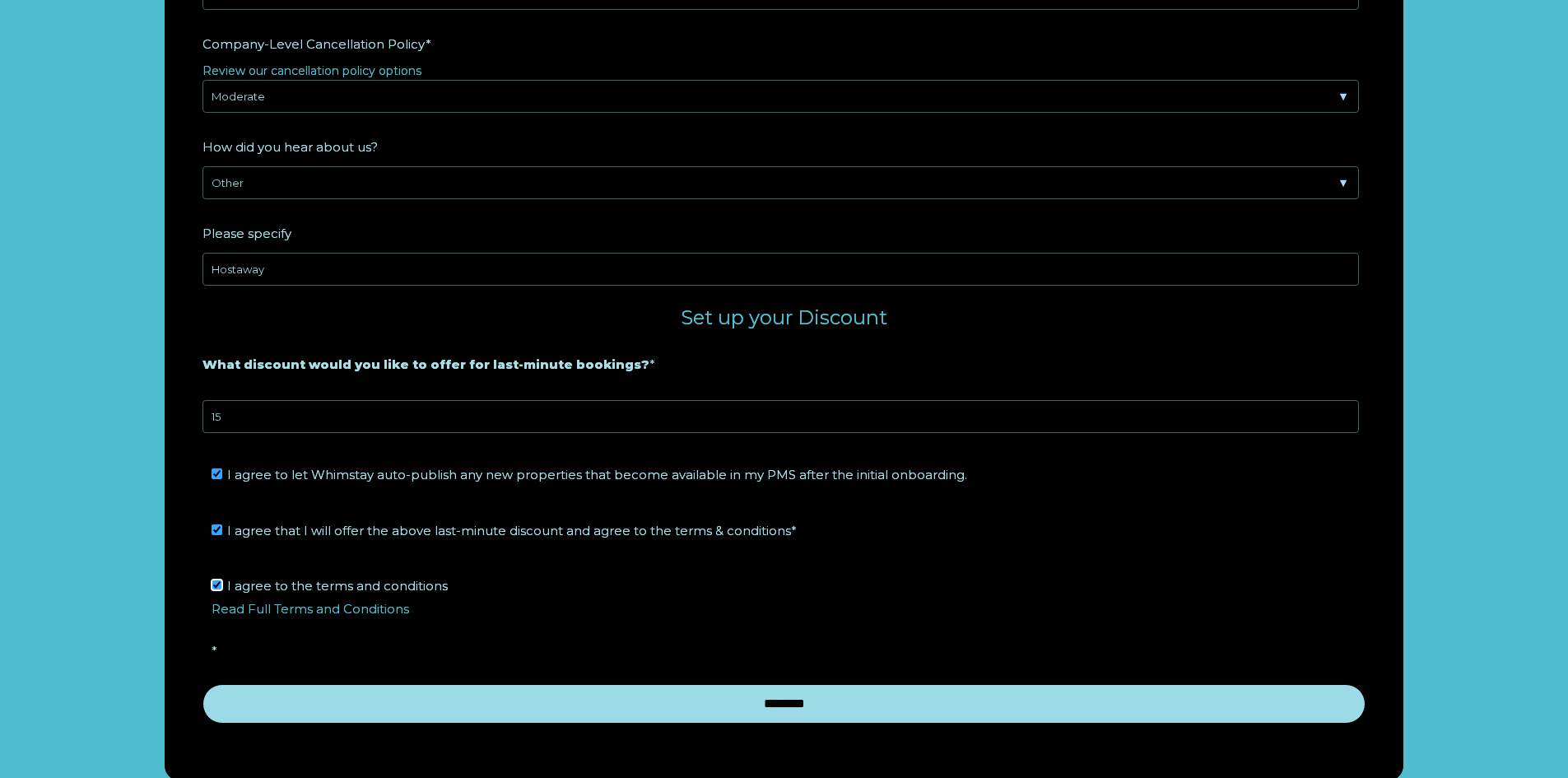
scroll to position [2896, 0]
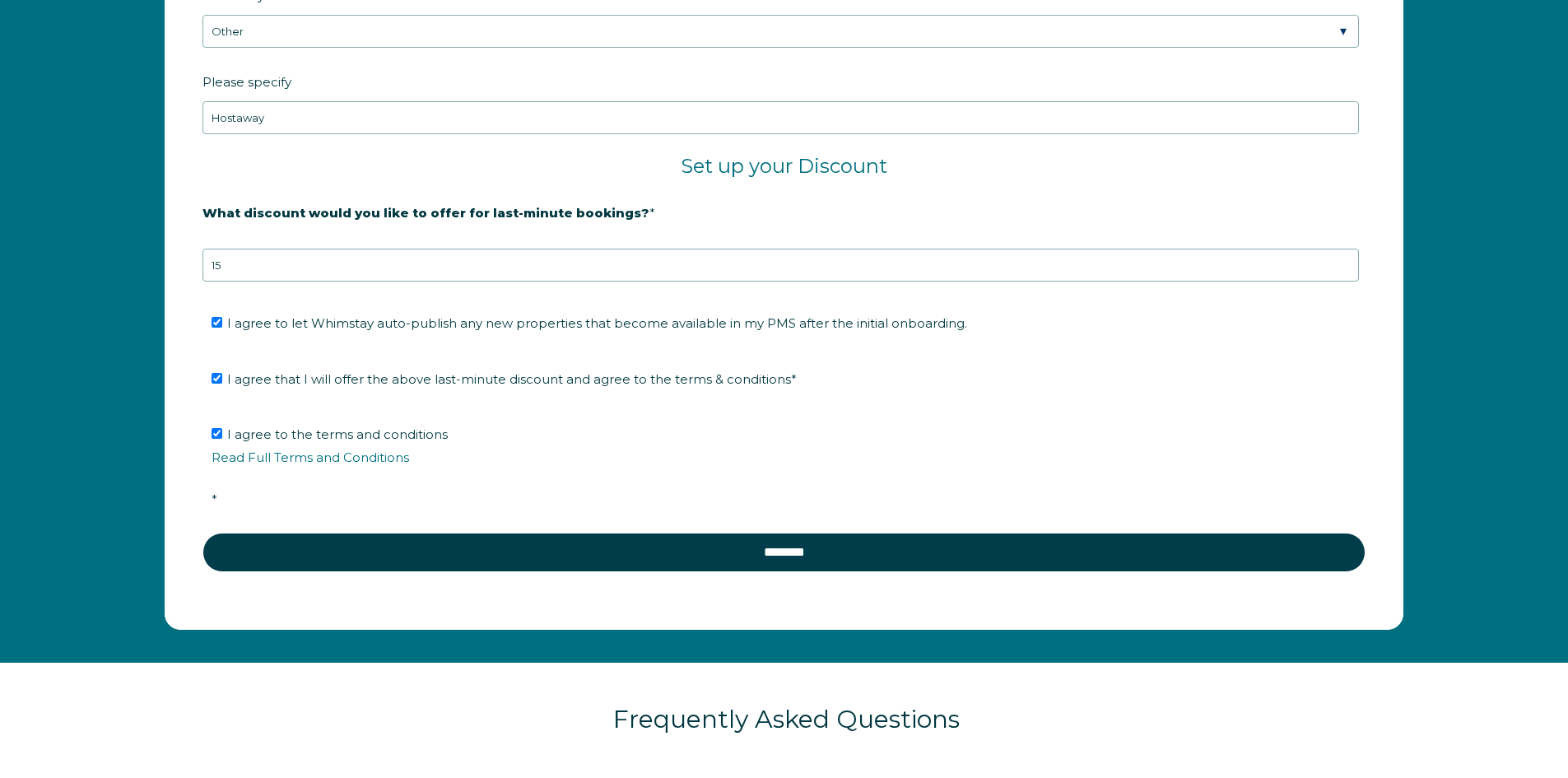
click at [757, 414] on fieldset "I agree to the terms and conditions Read Full Terms and Conditions *" at bounding box center [784, 472] width 1163 height 121
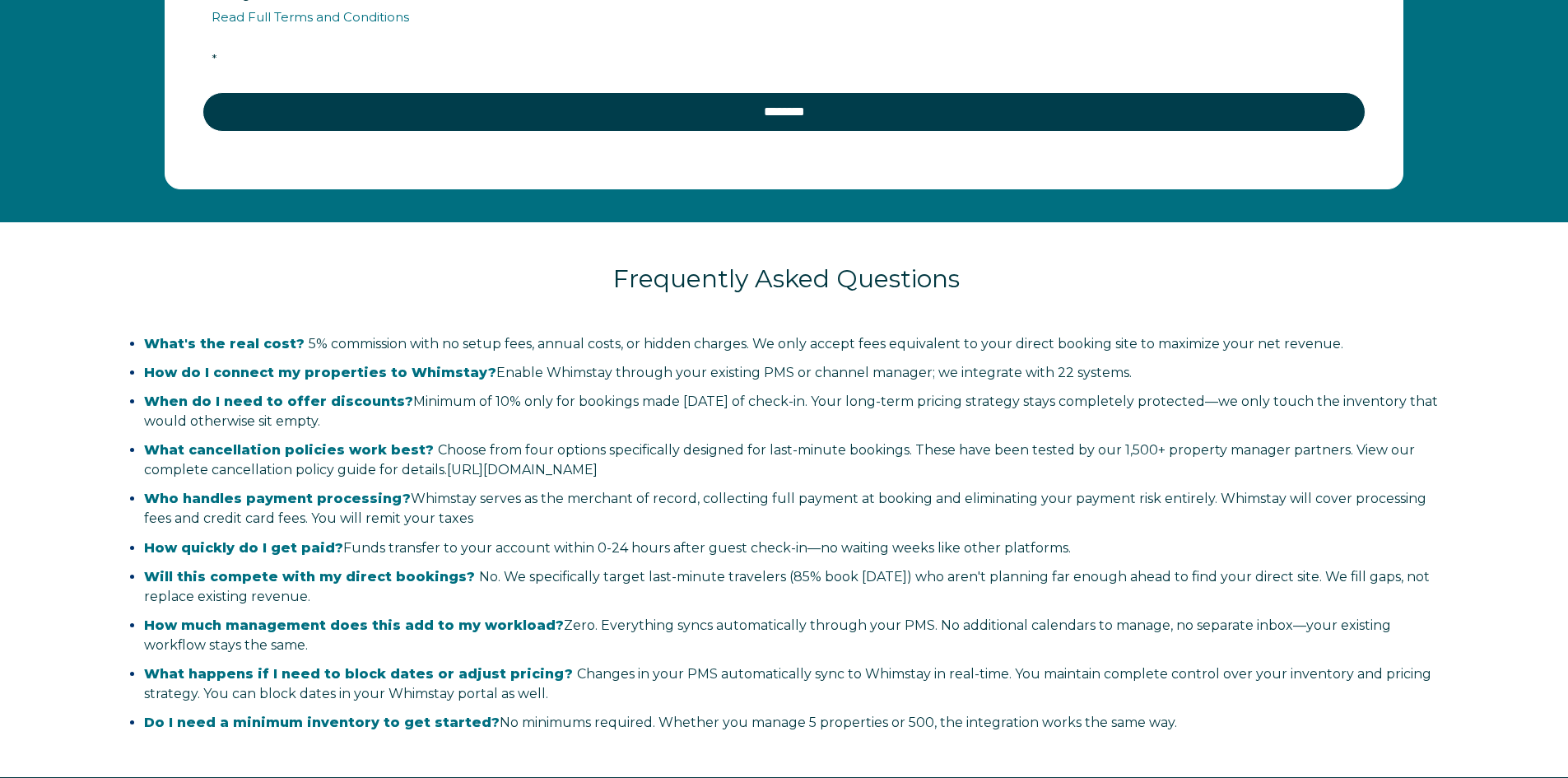
scroll to position [3226, 0]
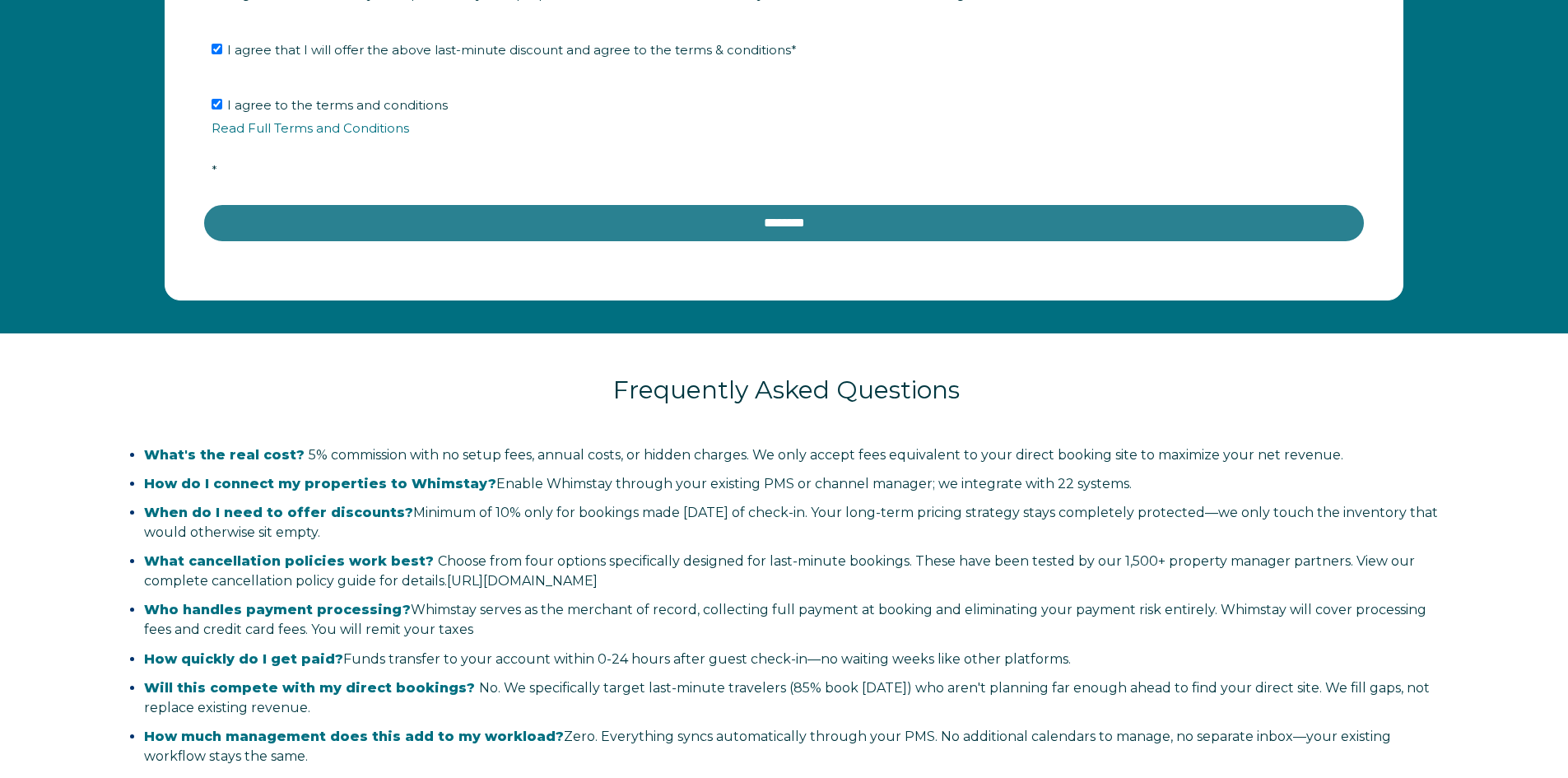
click at [737, 213] on input "********" at bounding box center [784, 223] width 1163 height 39
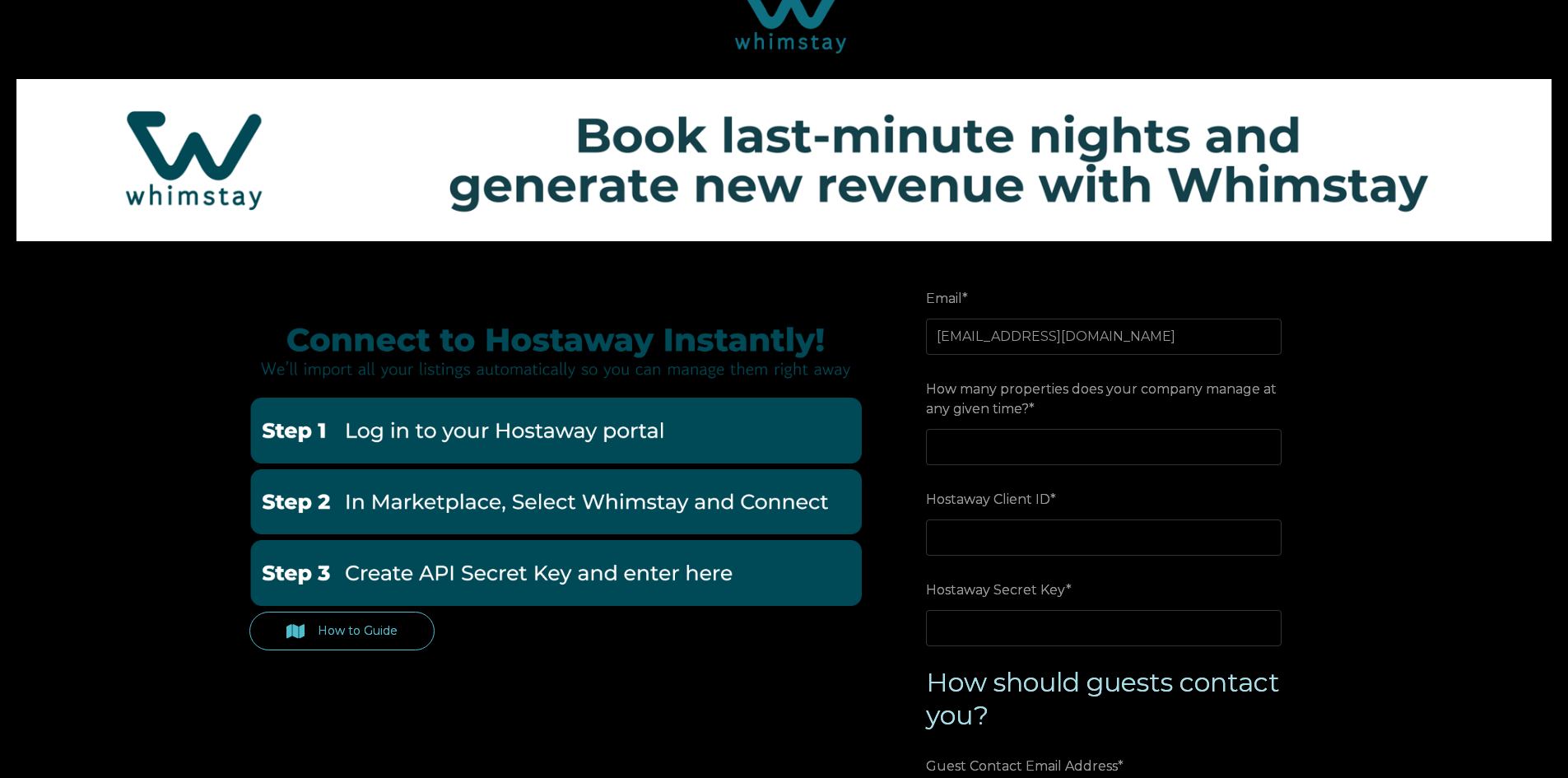
scroll to position [82, 0]
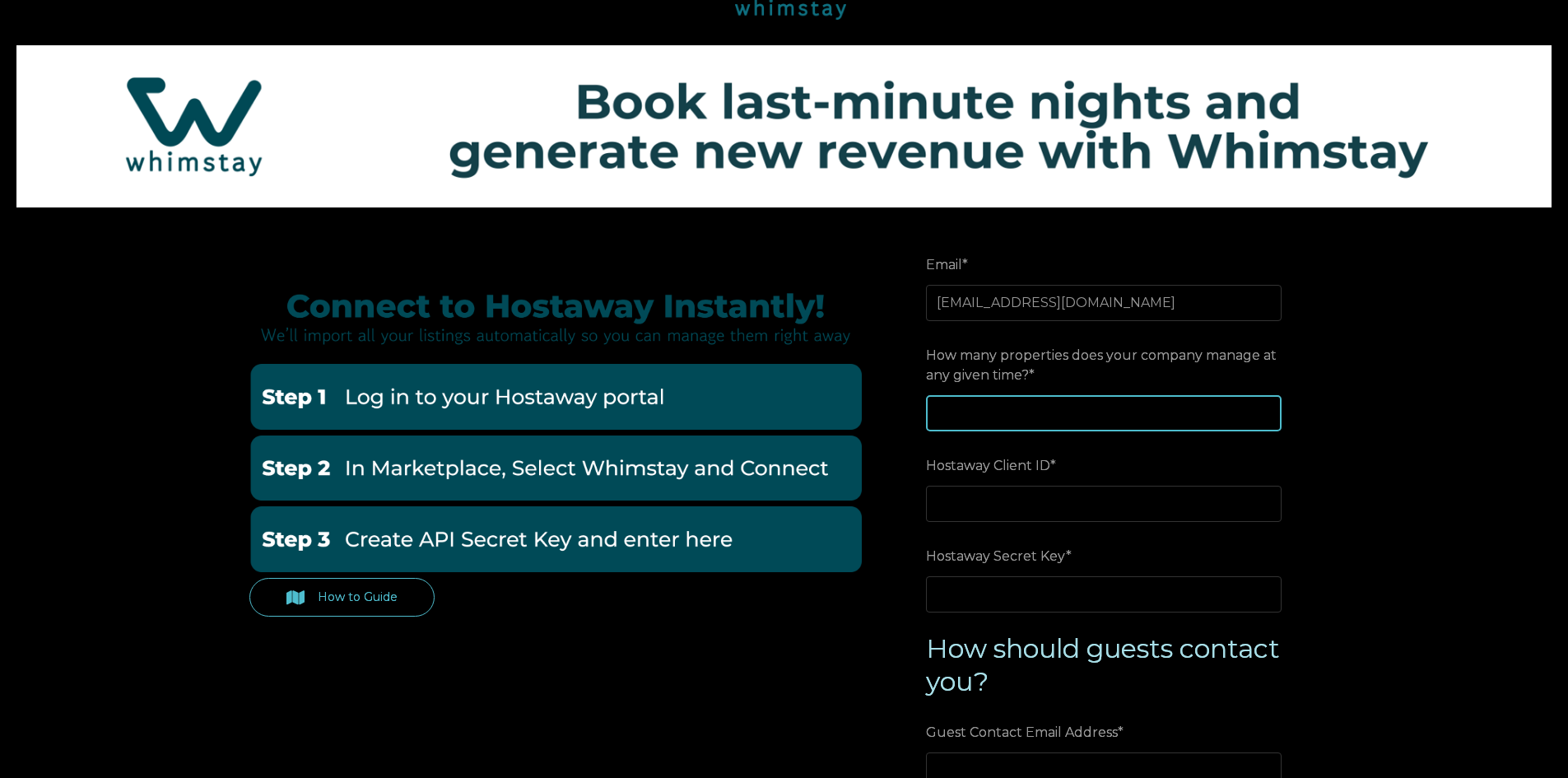
click at [1009, 405] on input "How many properties does your company manage at any given time? *" at bounding box center [1103, 413] width 356 height 36
click at [1262, 407] on input "1" at bounding box center [1103, 413] width 356 height 36
click at [1269, 406] on input "2" at bounding box center [1103, 413] width 356 height 36
click at [1268, 407] on input "3" at bounding box center [1103, 413] width 356 height 36
type input "4"
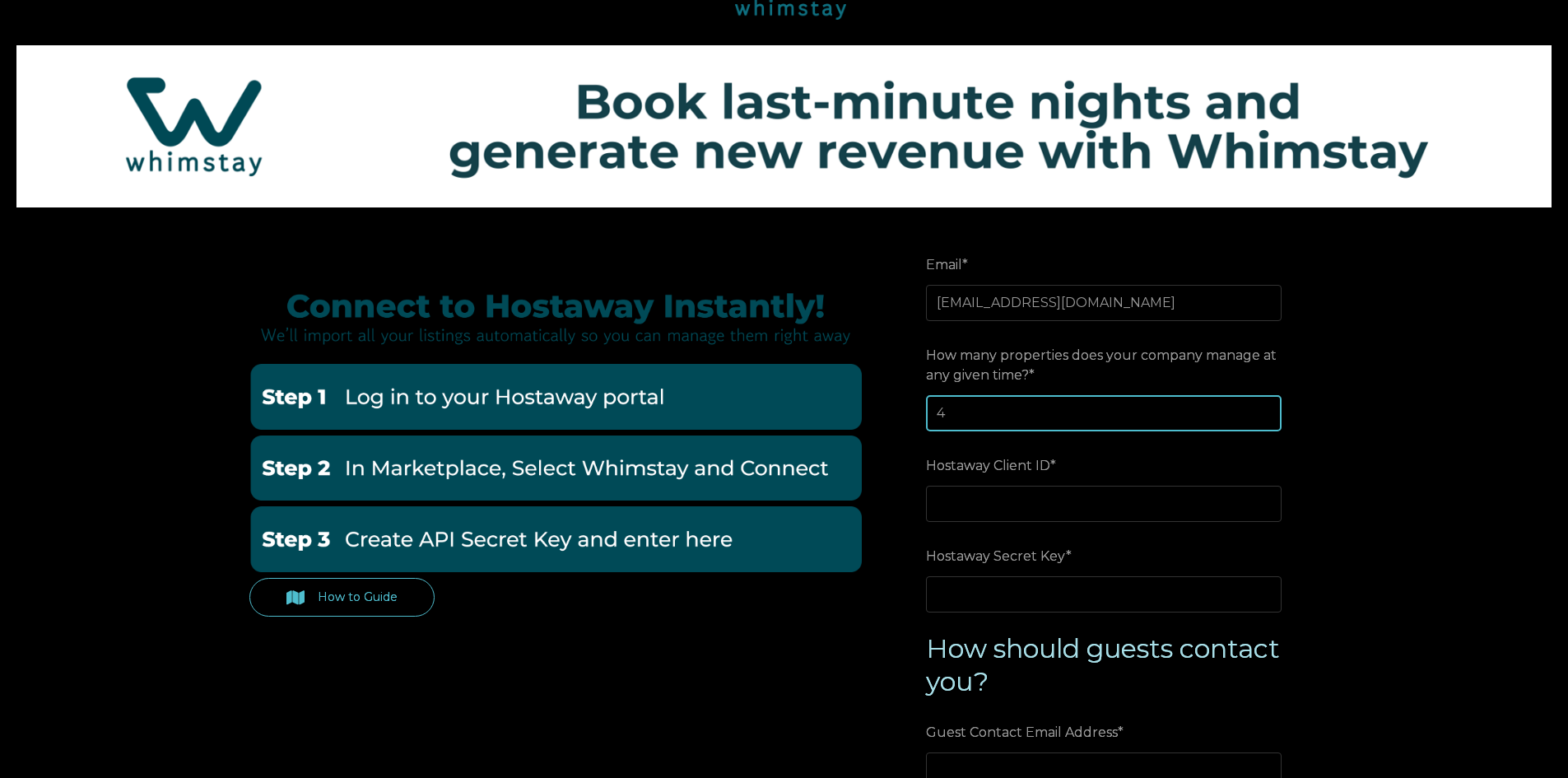
click at [1268, 407] on input "4" at bounding box center [1103, 413] width 356 height 36
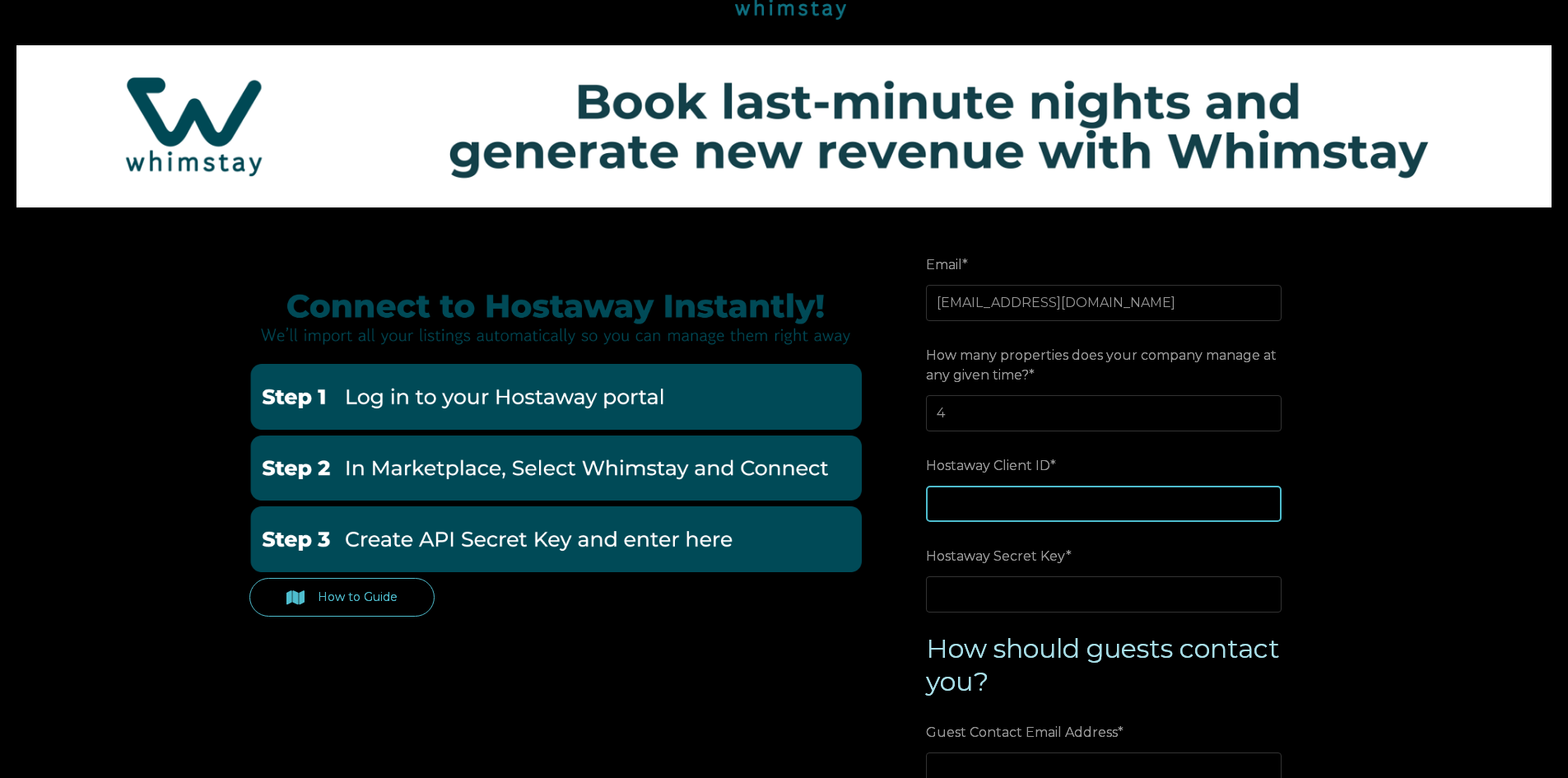
click at [1054, 508] on input "Hostaway Client ID *" at bounding box center [1103, 504] width 356 height 36
paste input "162598"
type input "162598"
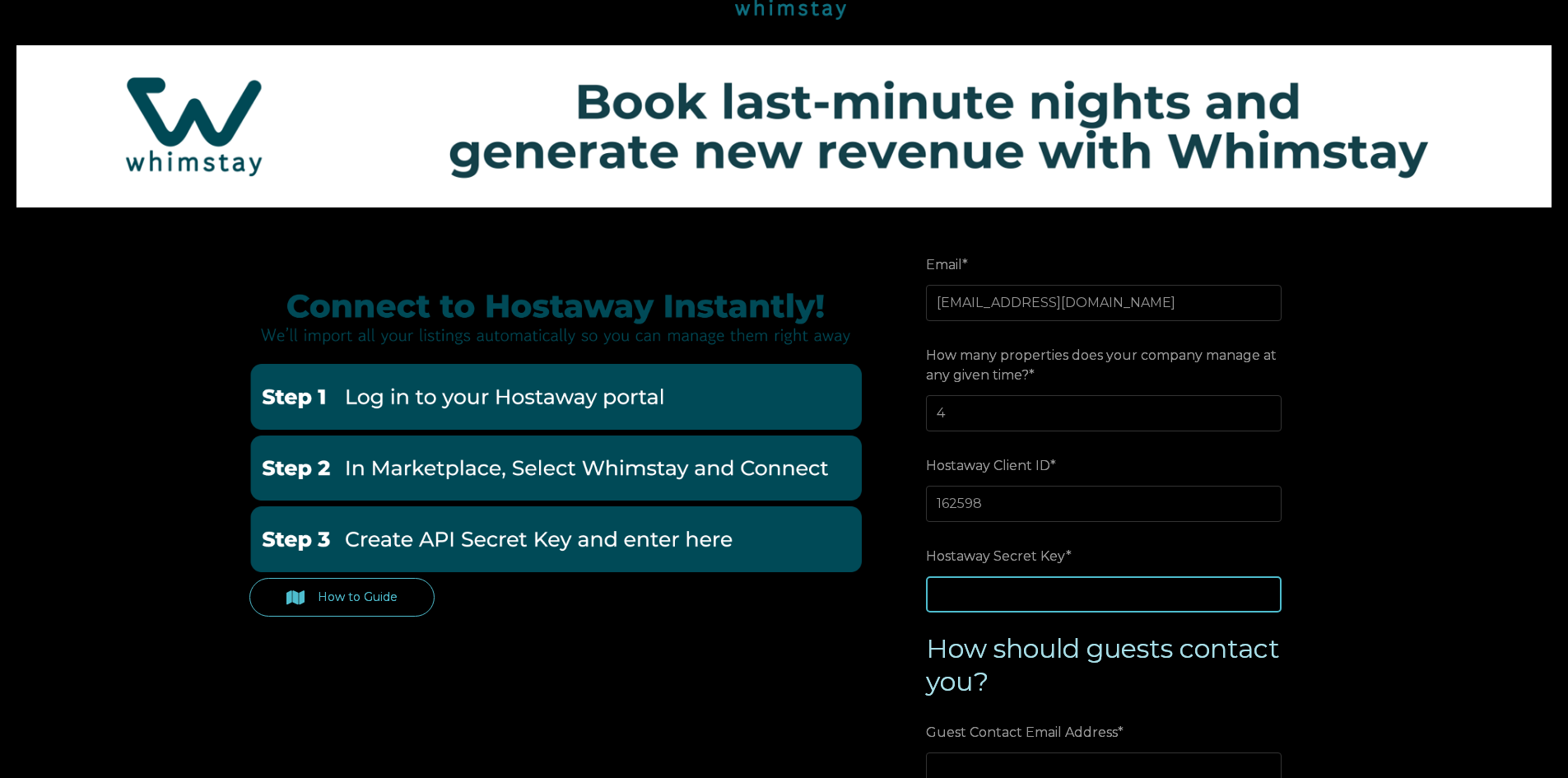
click at [1038, 598] on input "Hostaway Secret Key *" at bounding box center [1103, 594] width 356 height 36
paste input "1bf7ca62930808c1b66d57aa1856a91178ff0b6c86d09fc1a489bd493e015425"
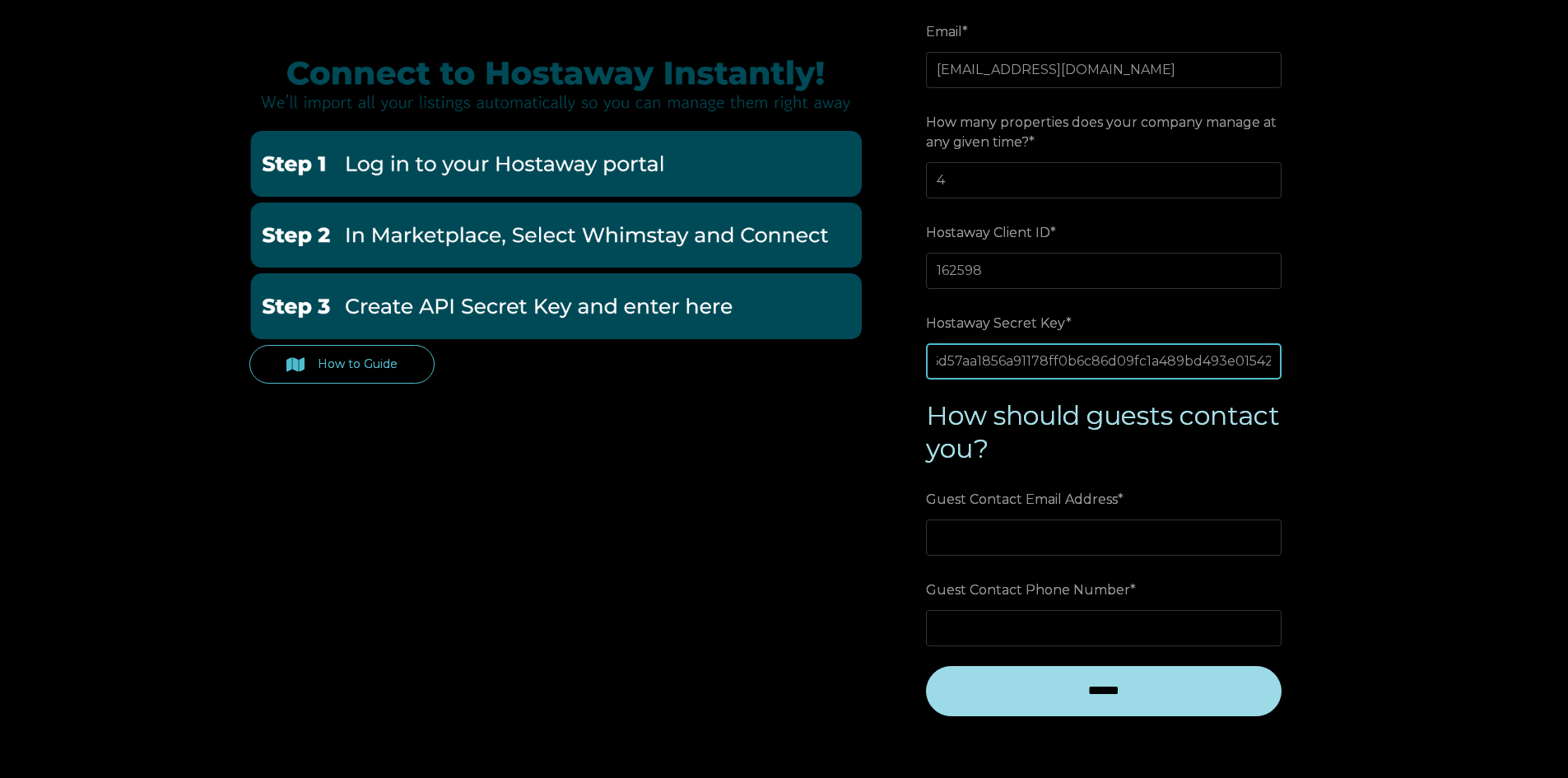
scroll to position [329, 0]
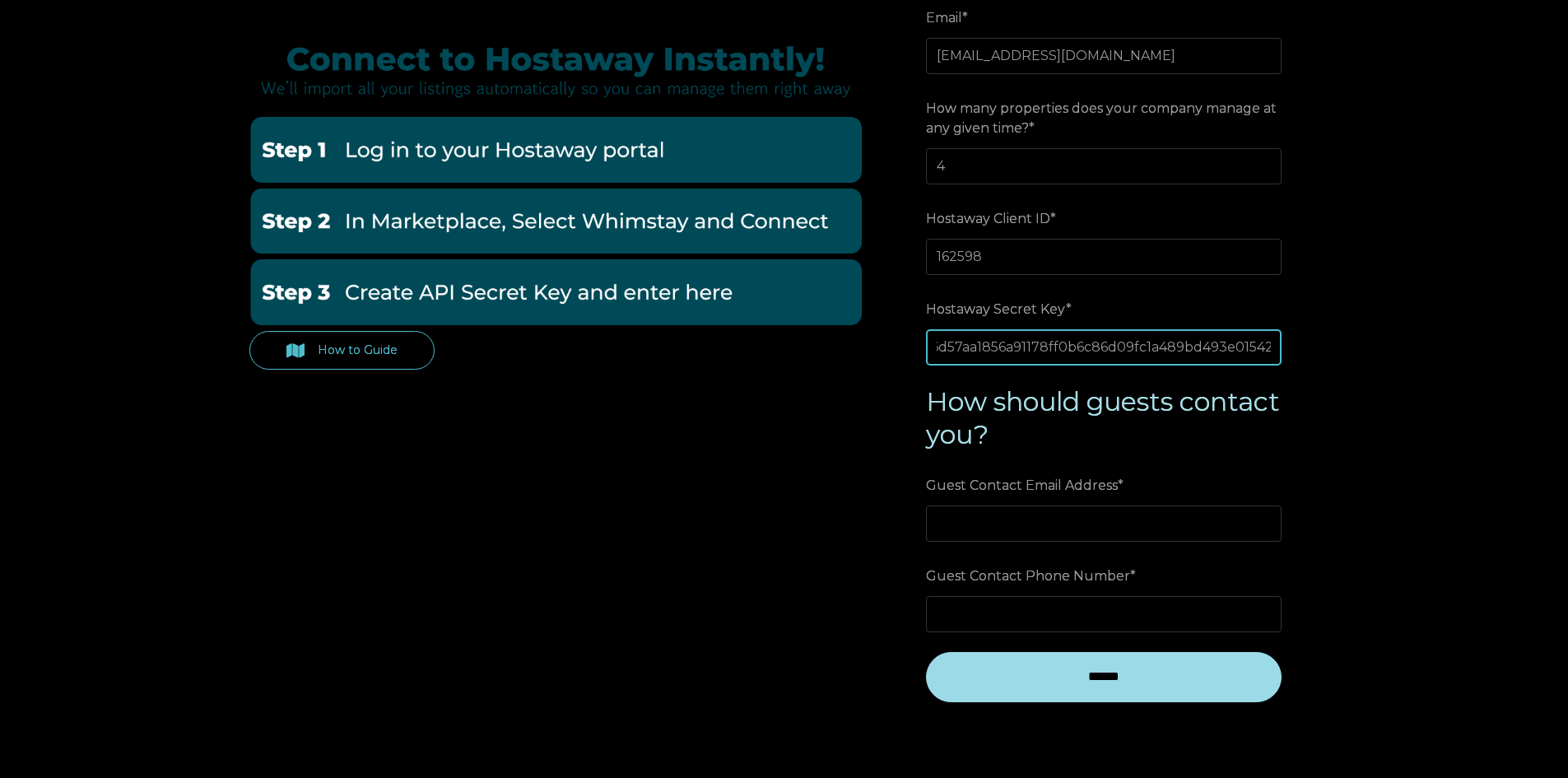
type input "1bf7ca62930808c1b66d57aa1856a91178ff0b6c86d09fc1a489bd493e015425"
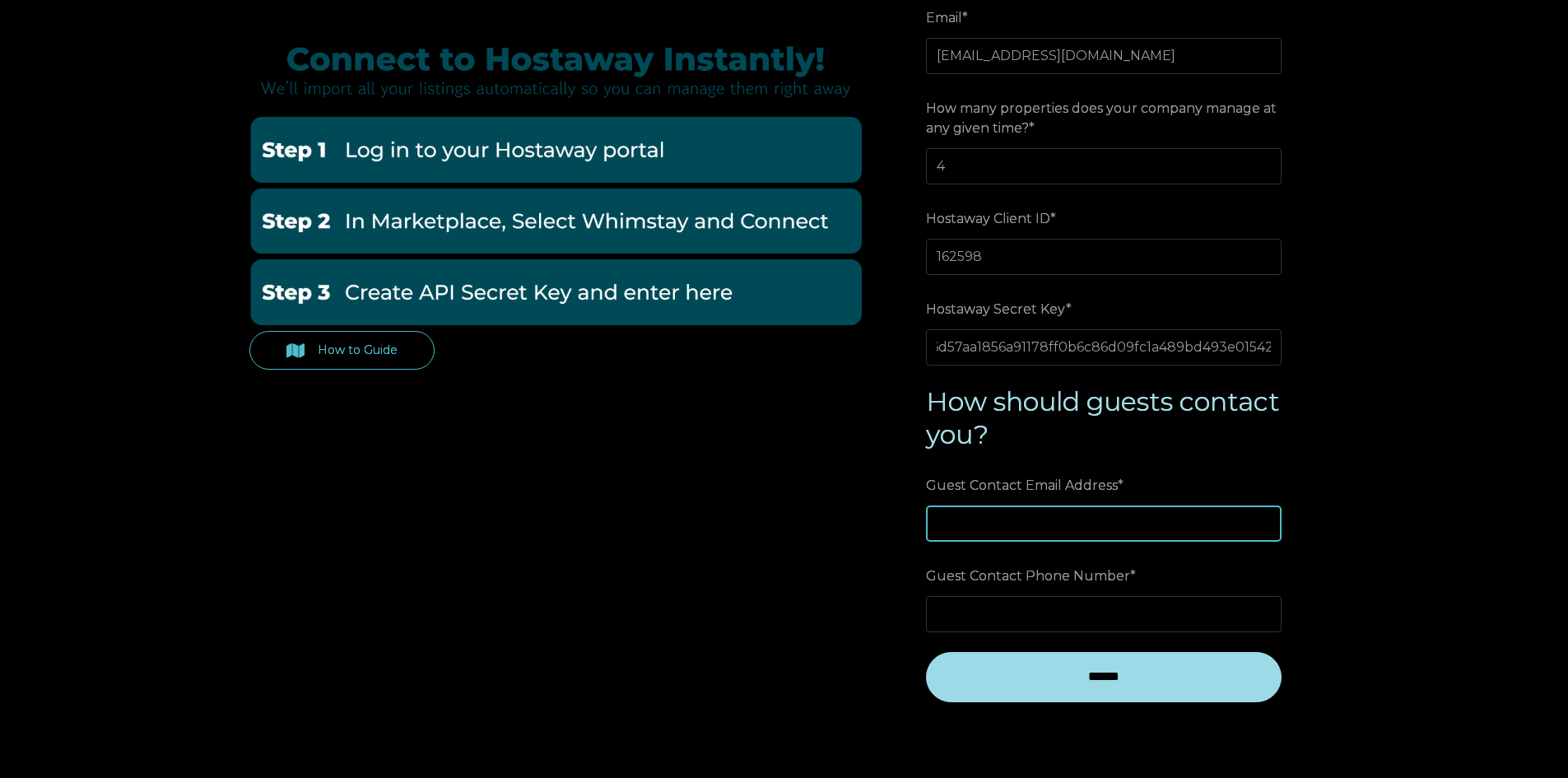
scroll to position [0, 0]
click at [1033, 523] on input "Guest Contact Email Address *" at bounding box center [1103, 523] width 356 height 36
type input "contact@casatlalli.com"
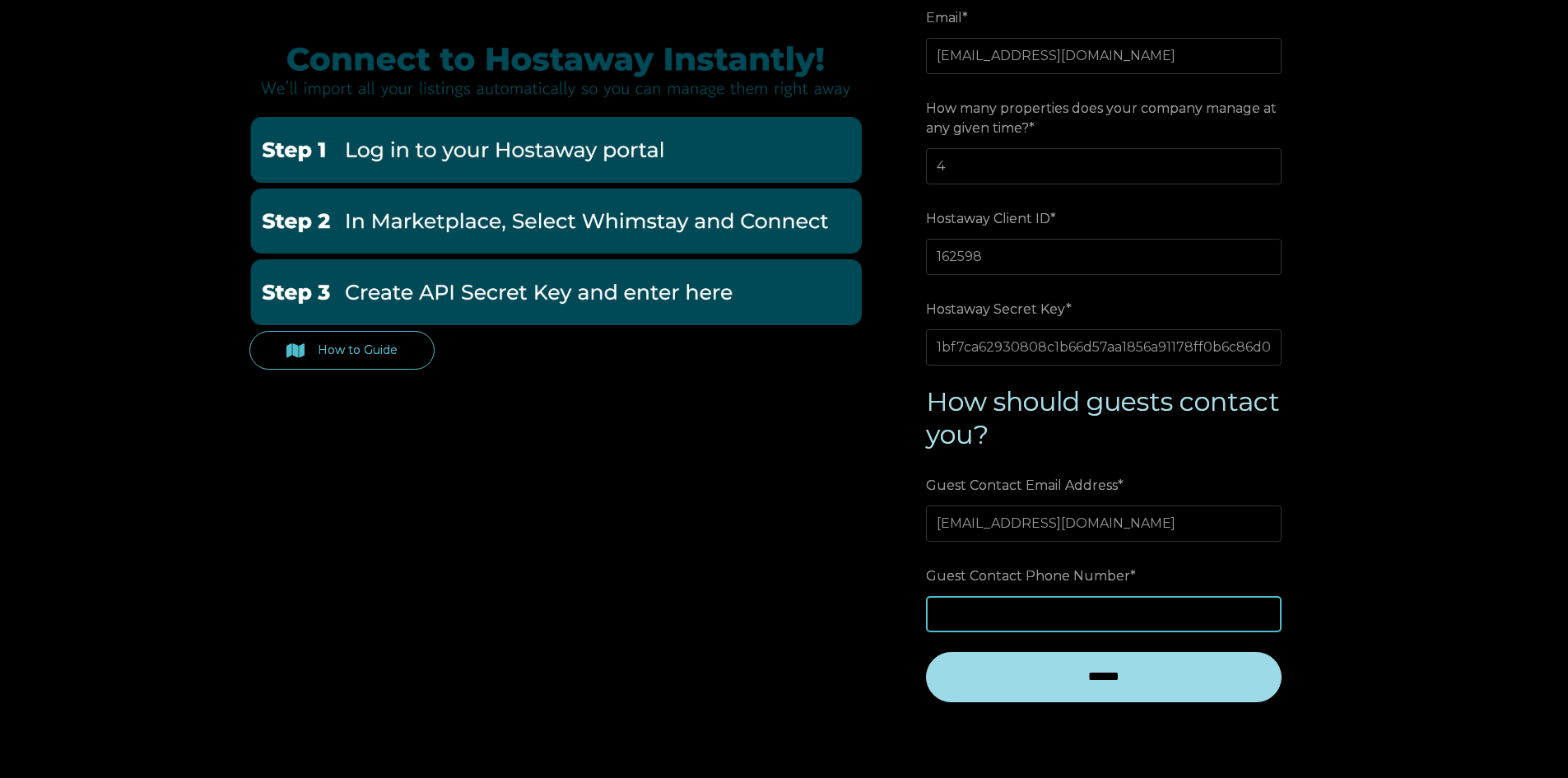
click at [1027, 610] on input "Guest Contact Phone Number *" at bounding box center [1103, 613] width 356 height 36
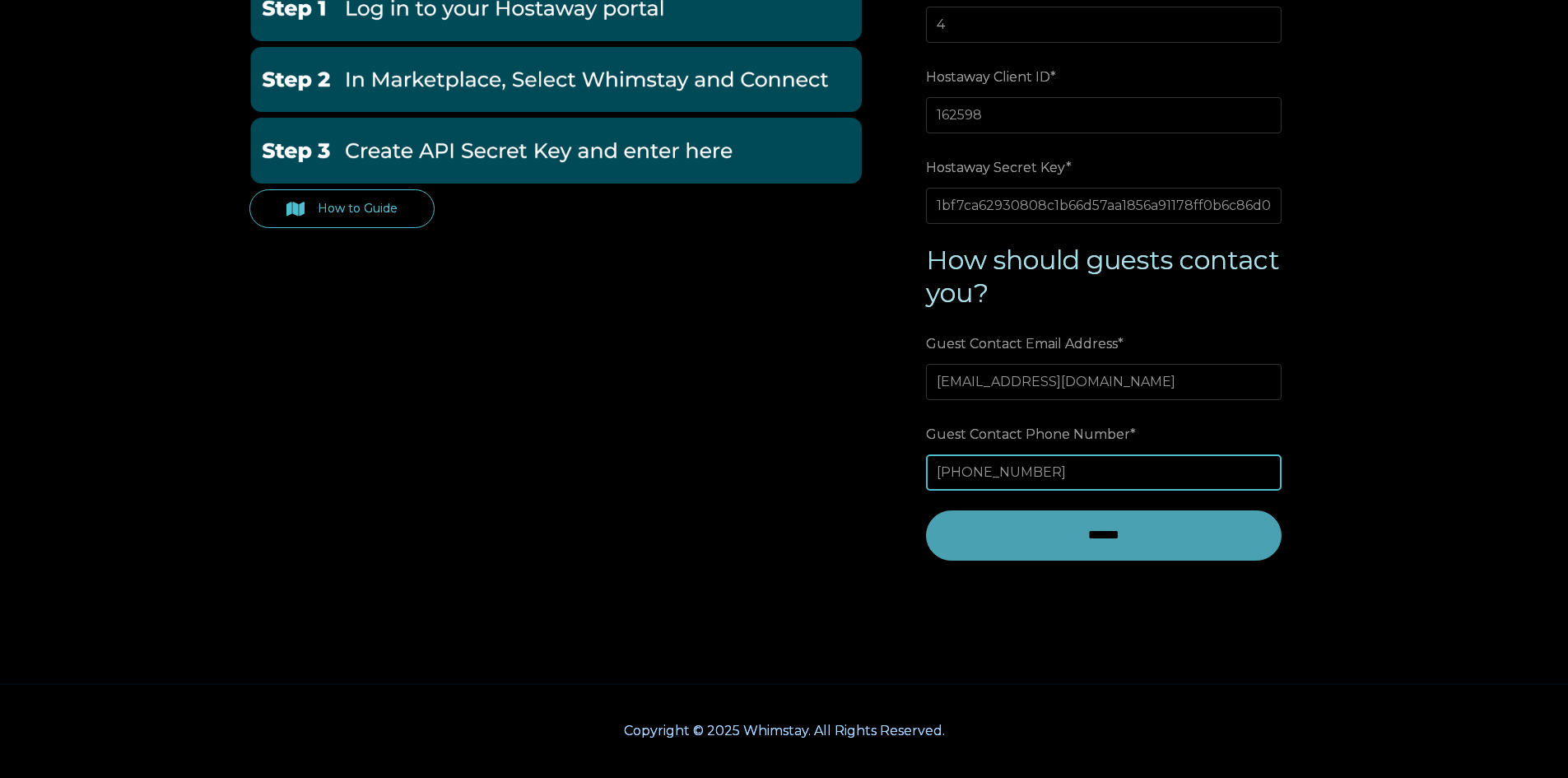
scroll to position [473, 0]
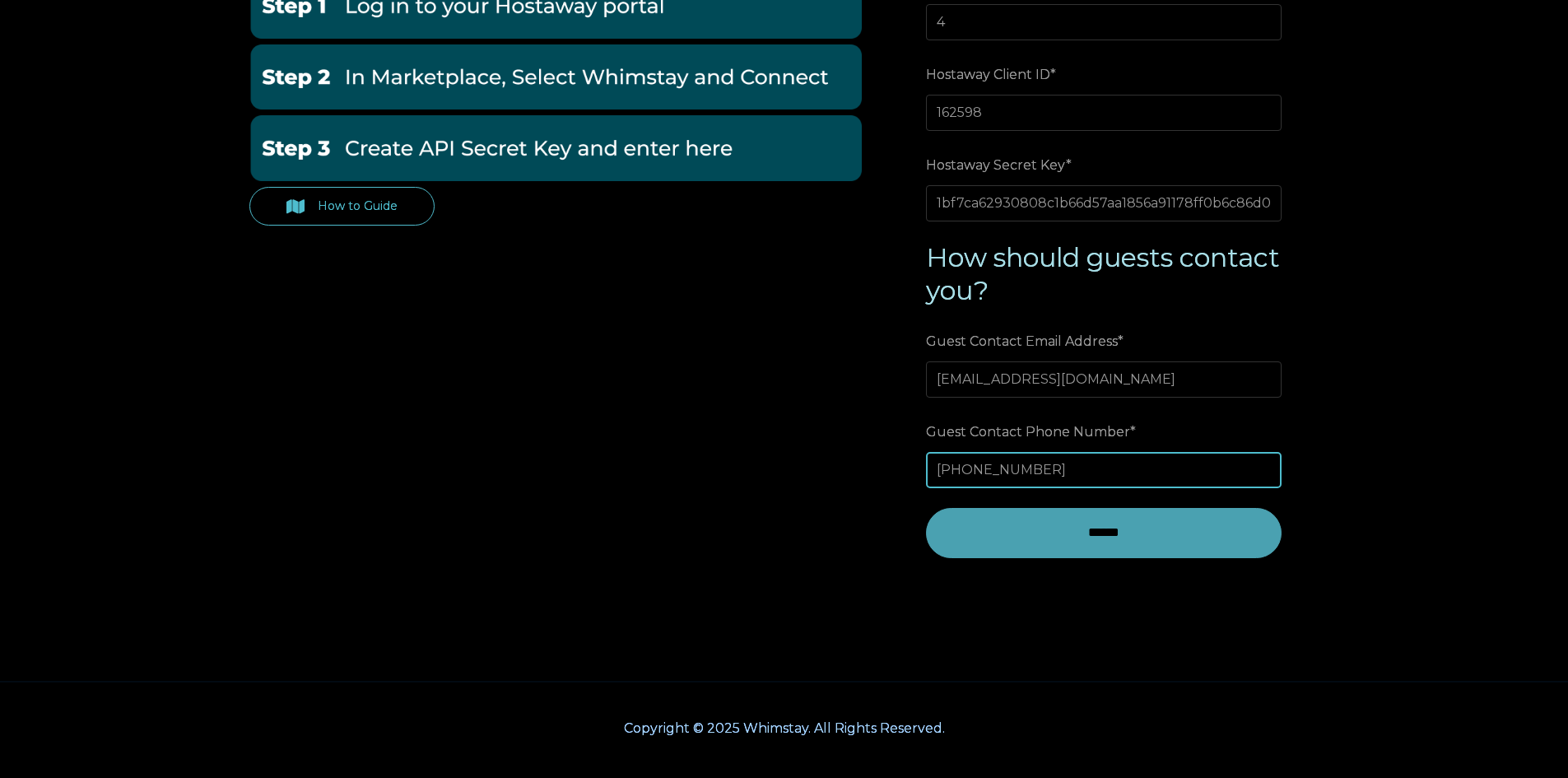
type input "+5511987793003"
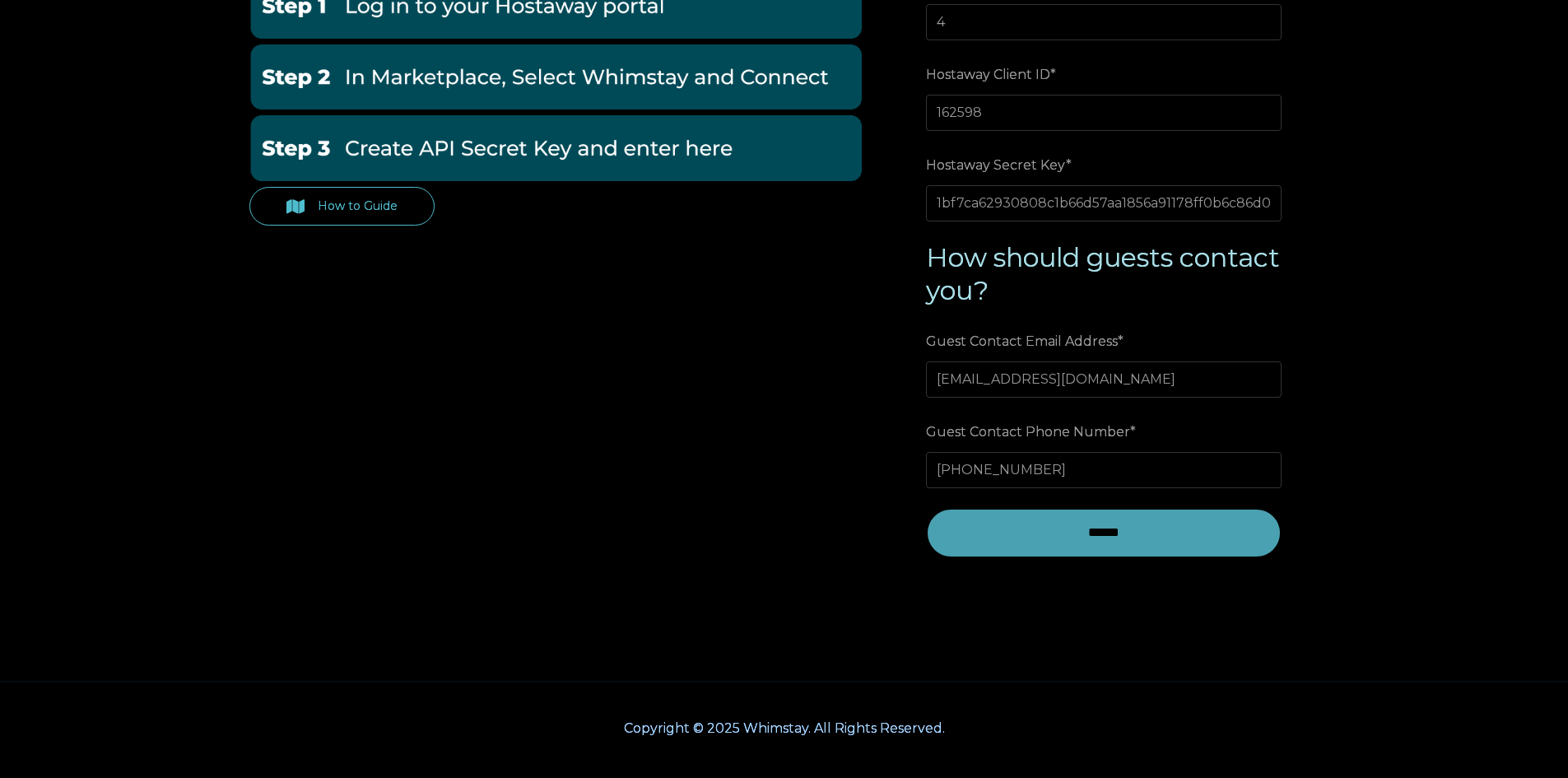
click at [1041, 539] on input "******" at bounding box center [1103, 532] width 356 height 49
